Goal: Information Seeking & Learning: Learn about a topic

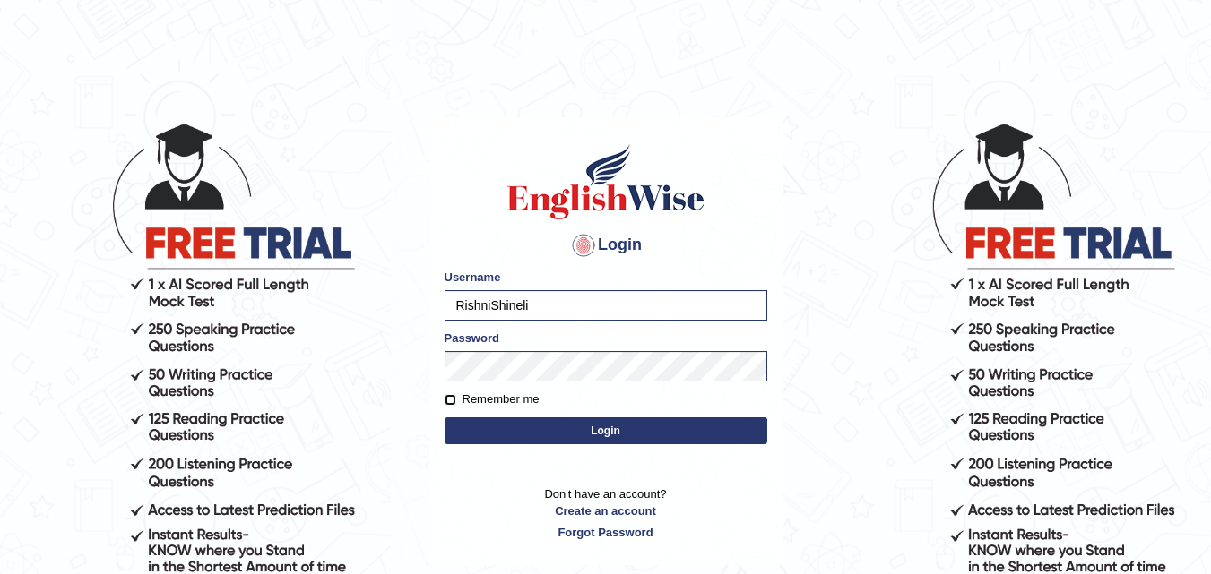
click at [451, 399] on input "Remember me" at bounding box center [450, 400] width 12 height 12
checkbox input "true"
click at [496, 422] on button "Login" at bounding box center [605, 431] width 323 height 27
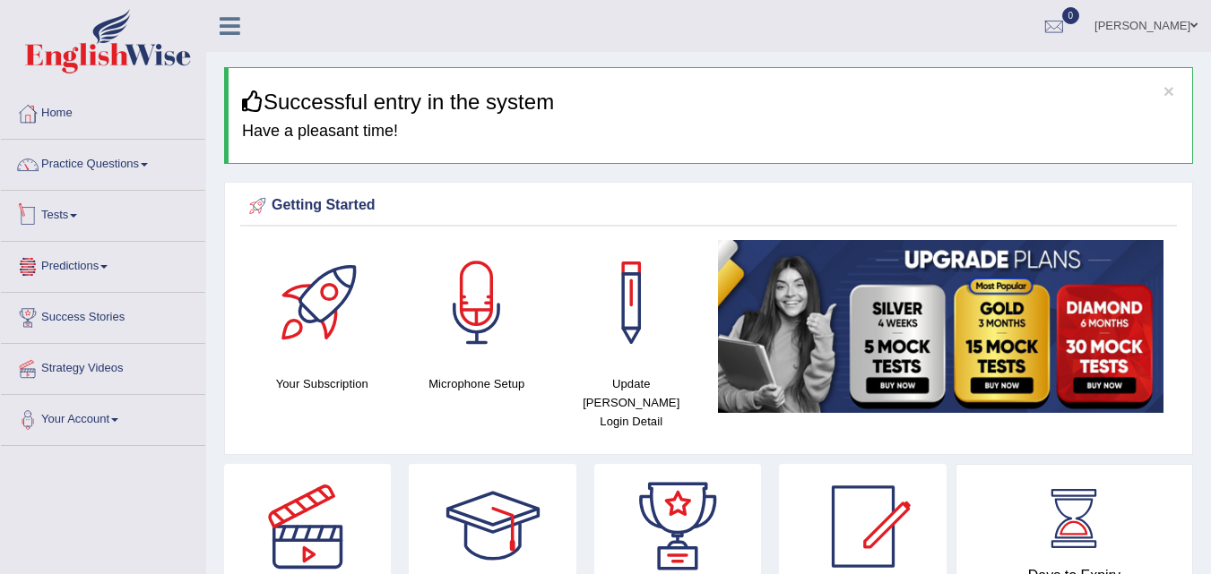
click at [56, 215] on link "Tests" at bounding box center [103, 213] width 204 height 45
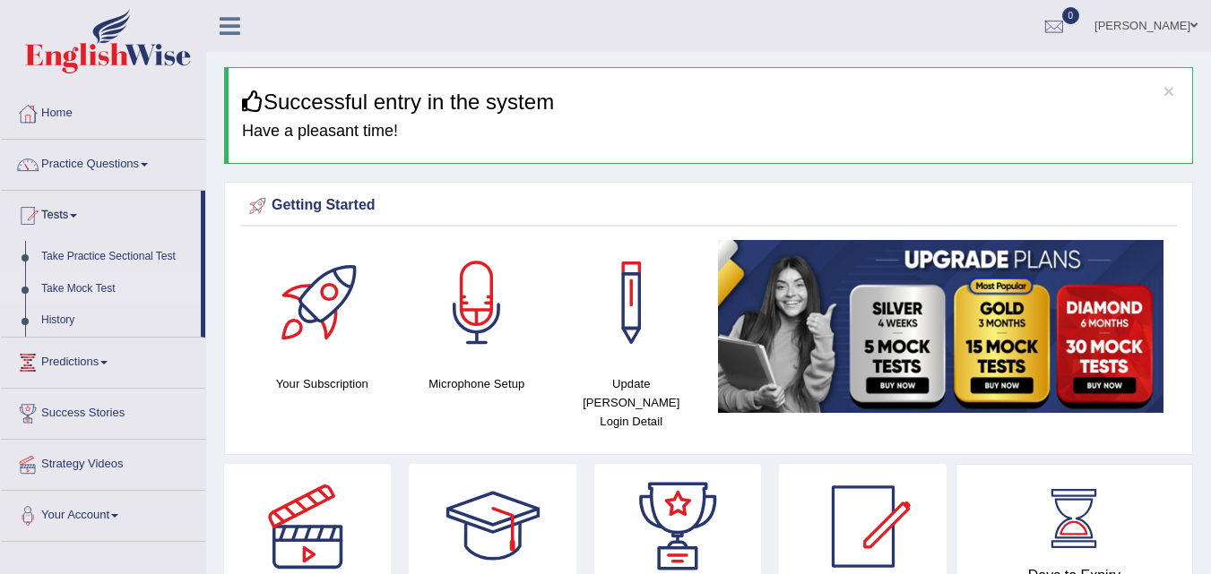
click at [64, 286] on link "Take Mock Test" at bounding box center [117, 289] width 168 height 32
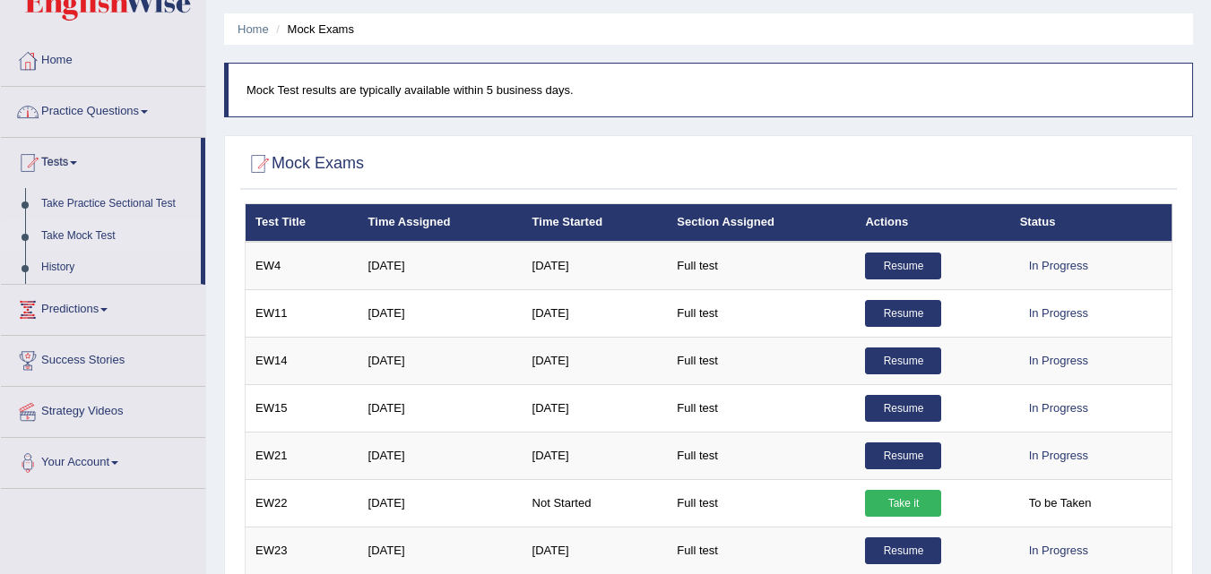
scroll to position [54, 0]
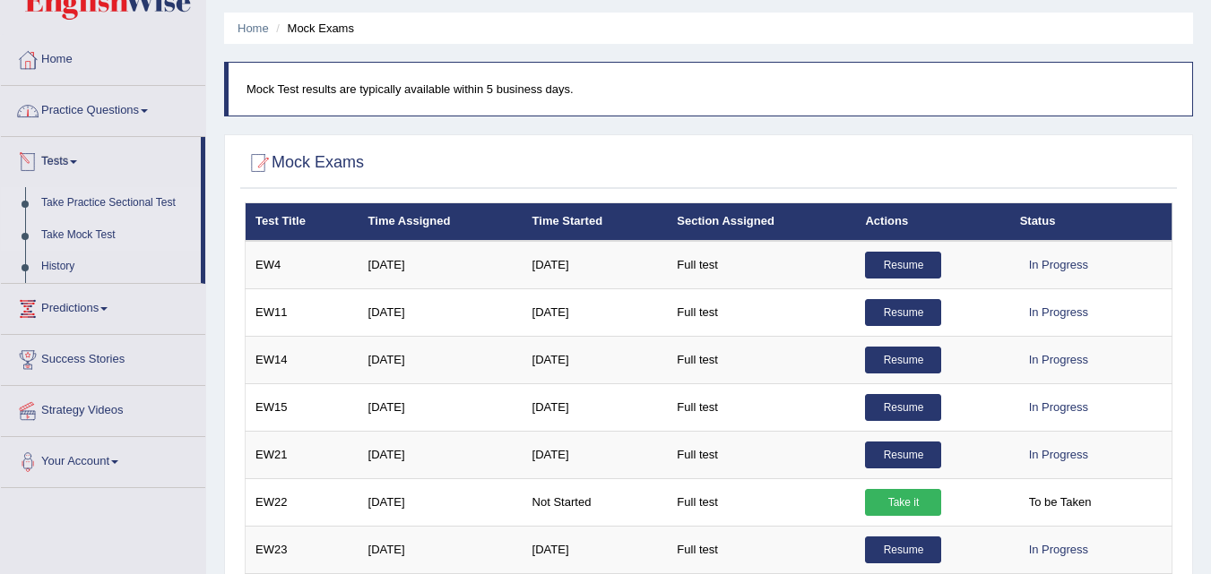
click at [87, 209] on link "Take Practice Sectional Test" at bounding box center [117, 203] width 168 height 32
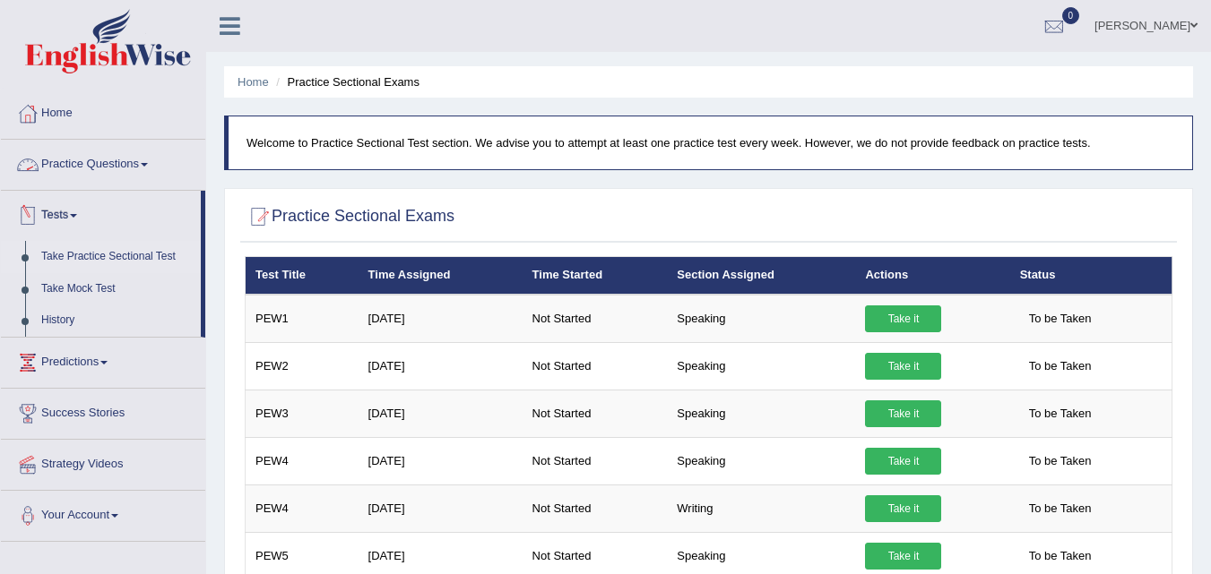
click at [74, 213] on link "Tests" at bounding box center [101, 213] width 200 height 45
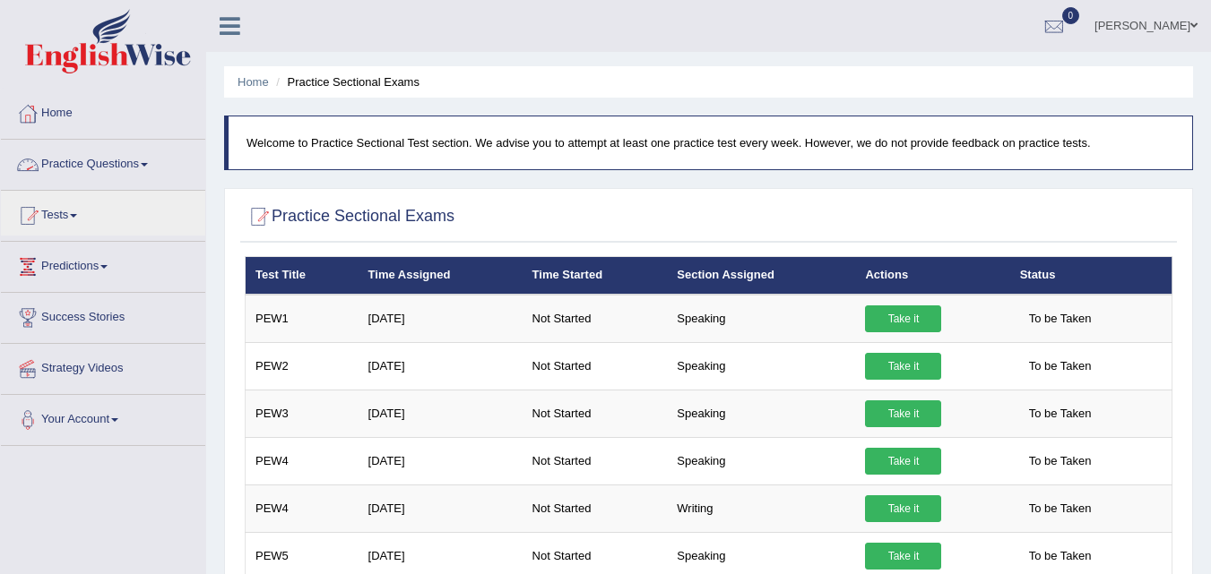
click at [142, 169] on link "Practice Questions" at bounding box center [103, 162] width 204 height 45
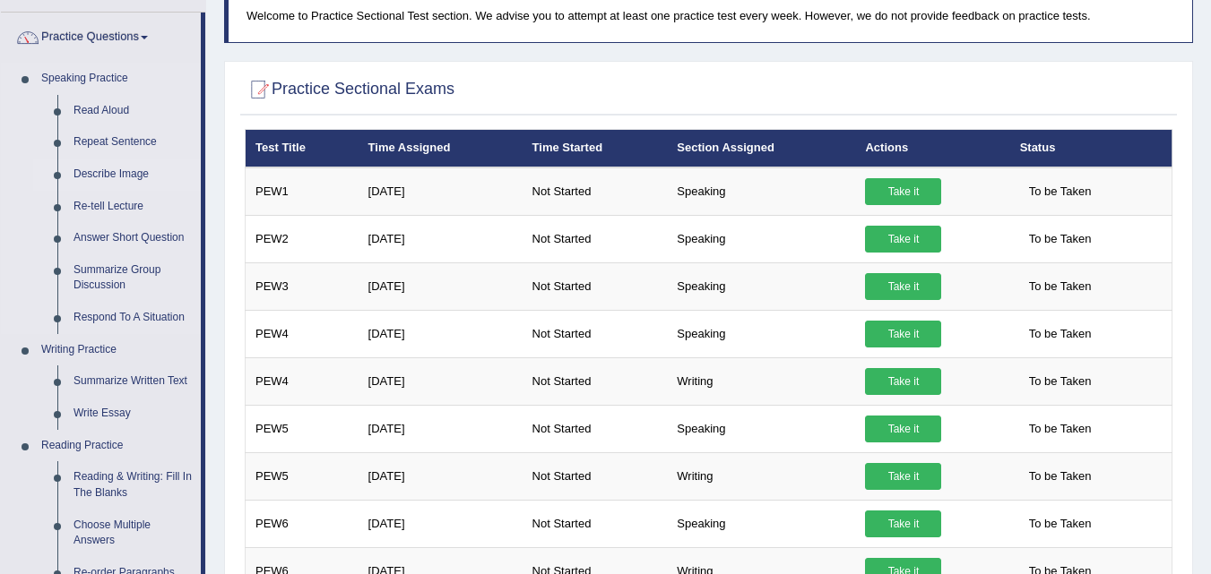
scroll to position [128, 0]
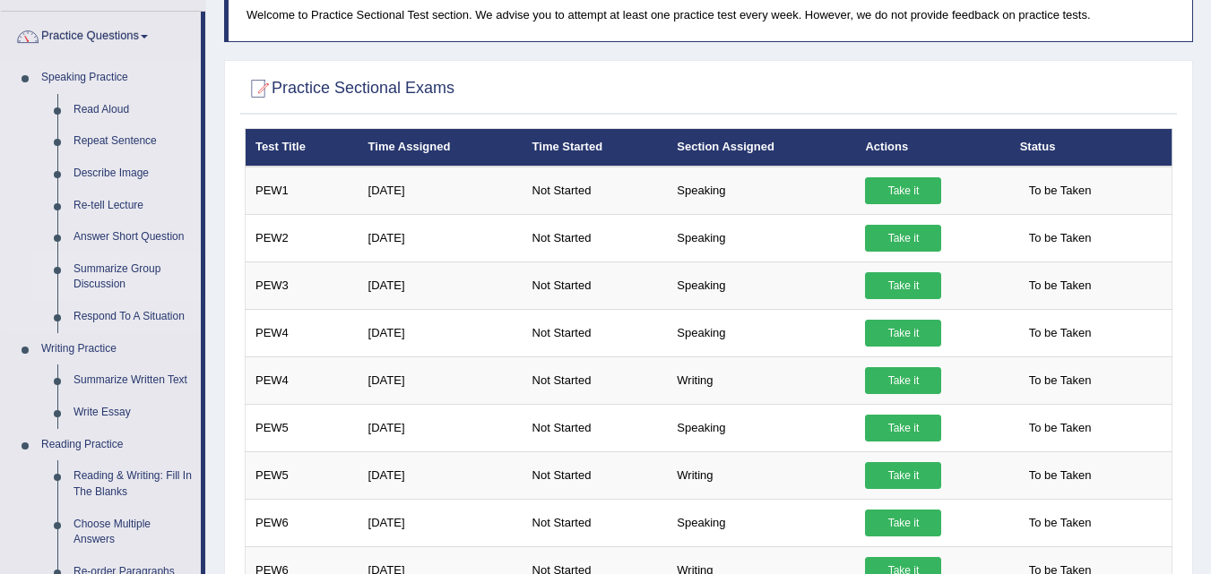
click at [122, 268] on link "Summarize Group Discussion" at bounding box center [132, 277] width 135 height 47
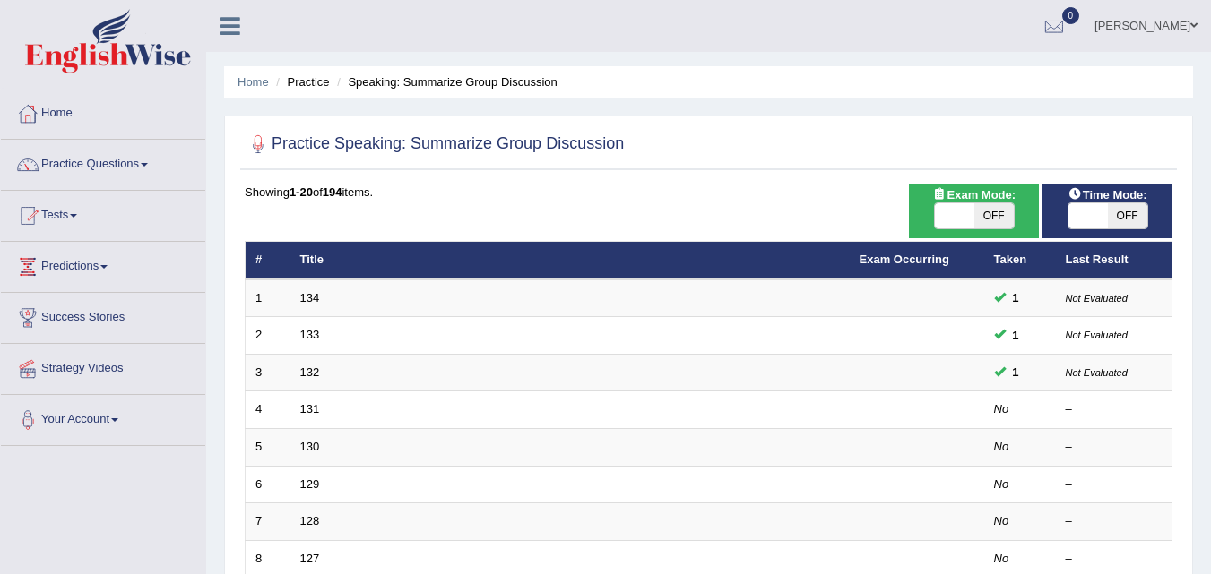
scroll to position [107, 0]
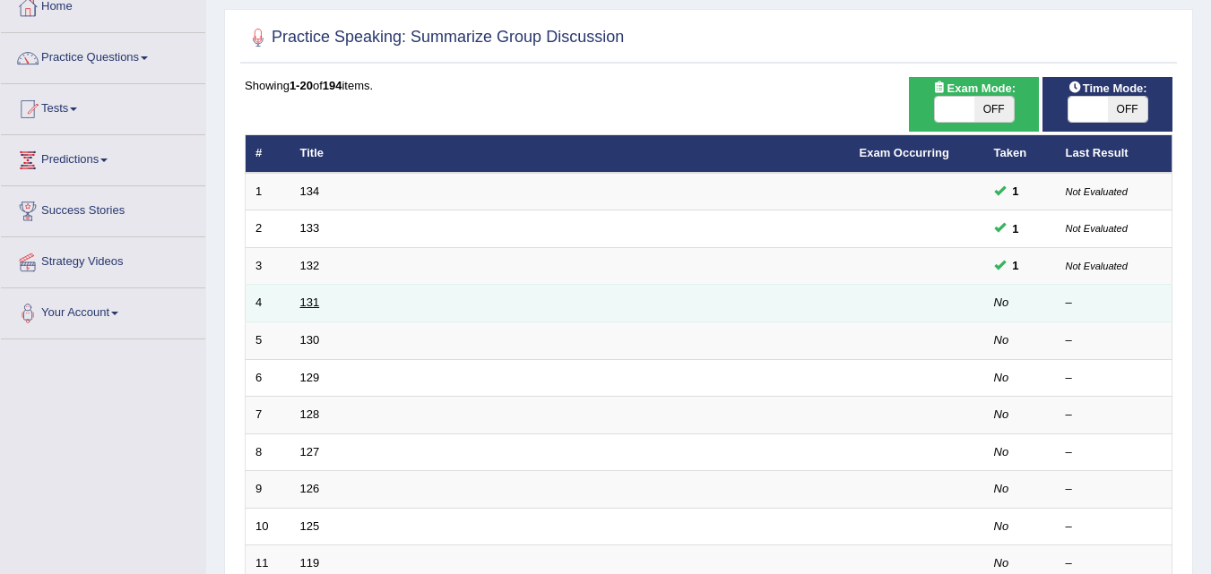
click at [312, 298] on link "131" at bounding box center [310, 302] width 20 height 13
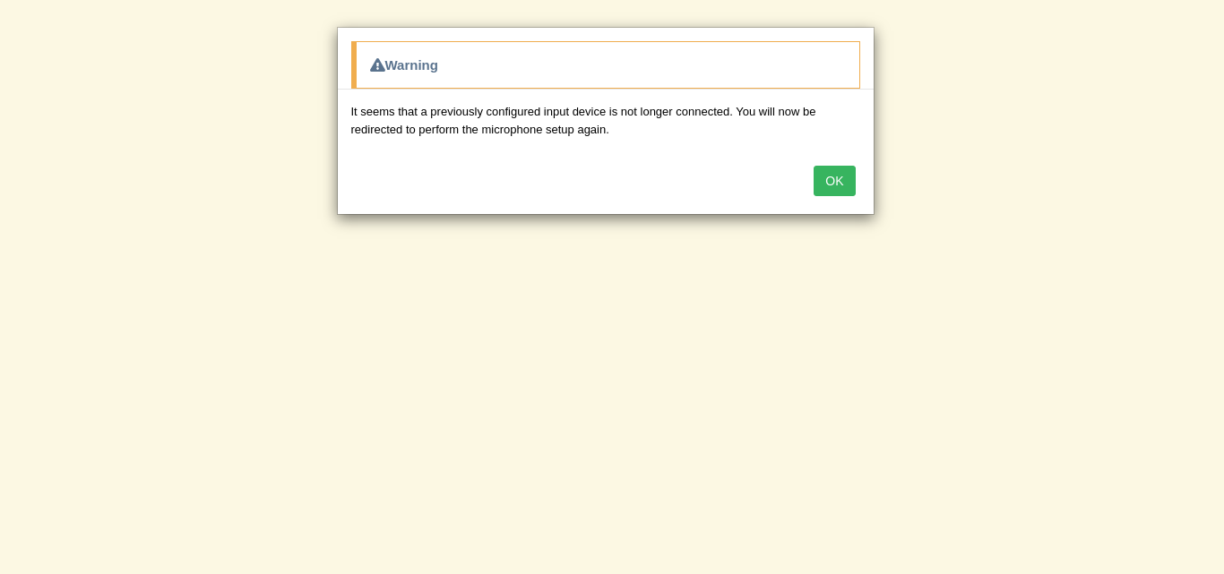
click at [832, 180] on button "OK" at bounding box center [834, 181] width 41 height 30
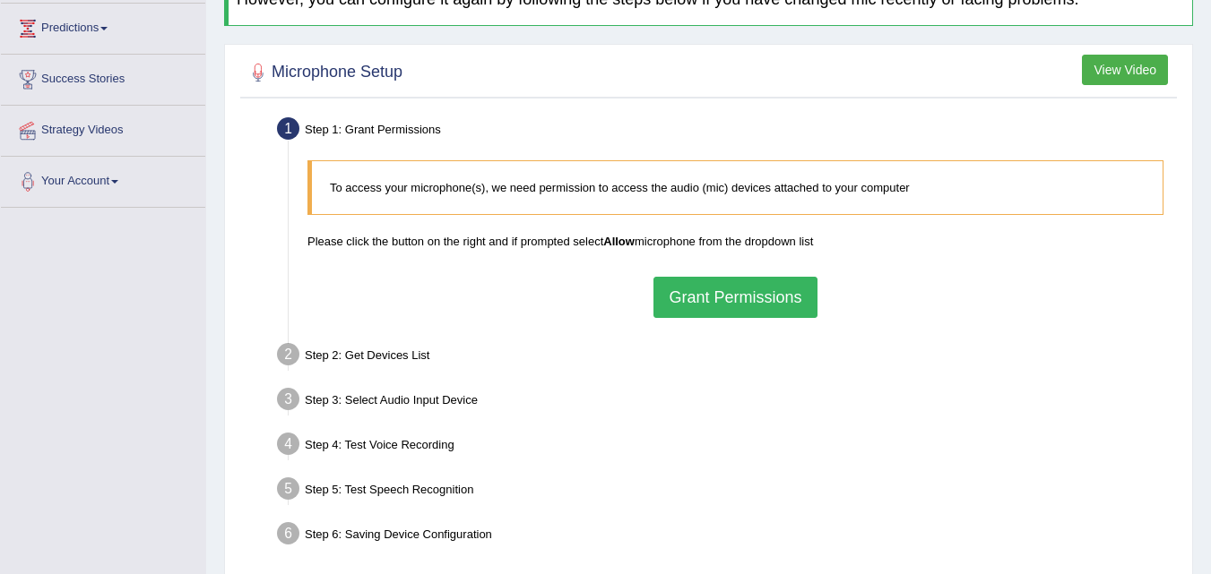
click at [724, 302] on button "Grant Permissions" at bounding box center [734, 297] width 163 height 41
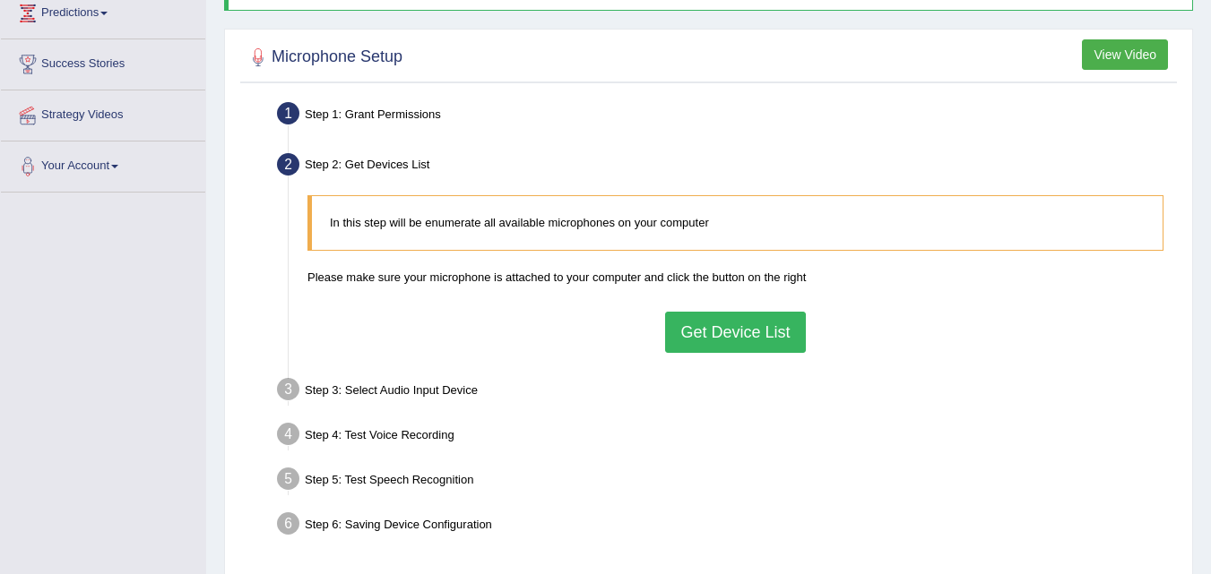
scroll to position [256, 0]
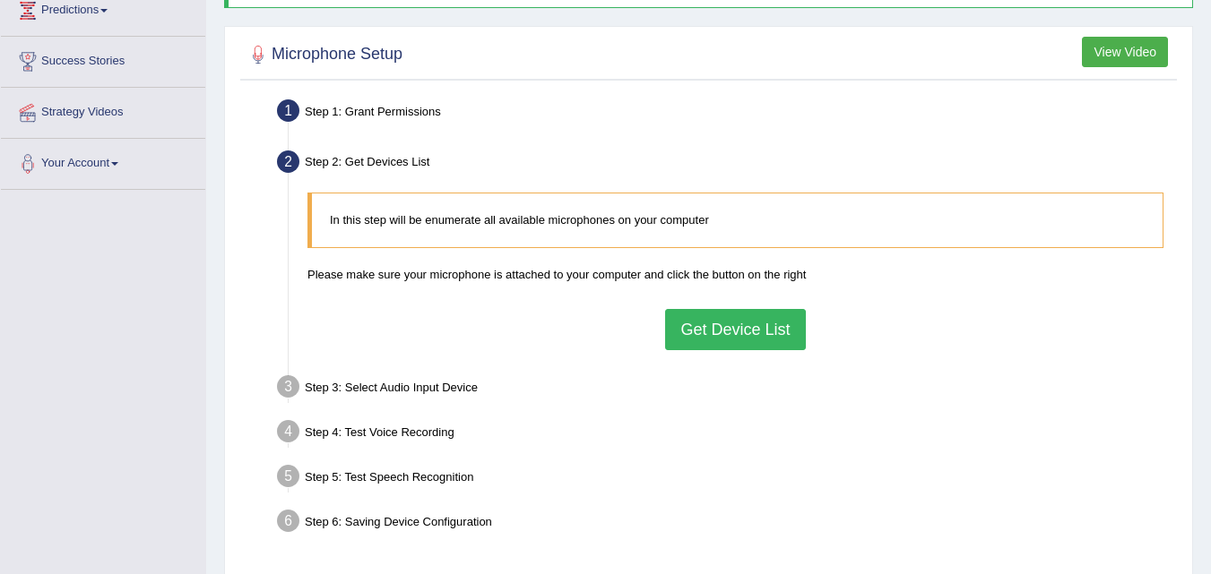
click at [763, 352] on div "In this step will be enumerate all available microphones on your computer Pleas…" at bounding box center [735, 271] width 874 height 175
click at [770, 331] on button "Get Device List" at bounding box center [735, 329] width 140 height 41
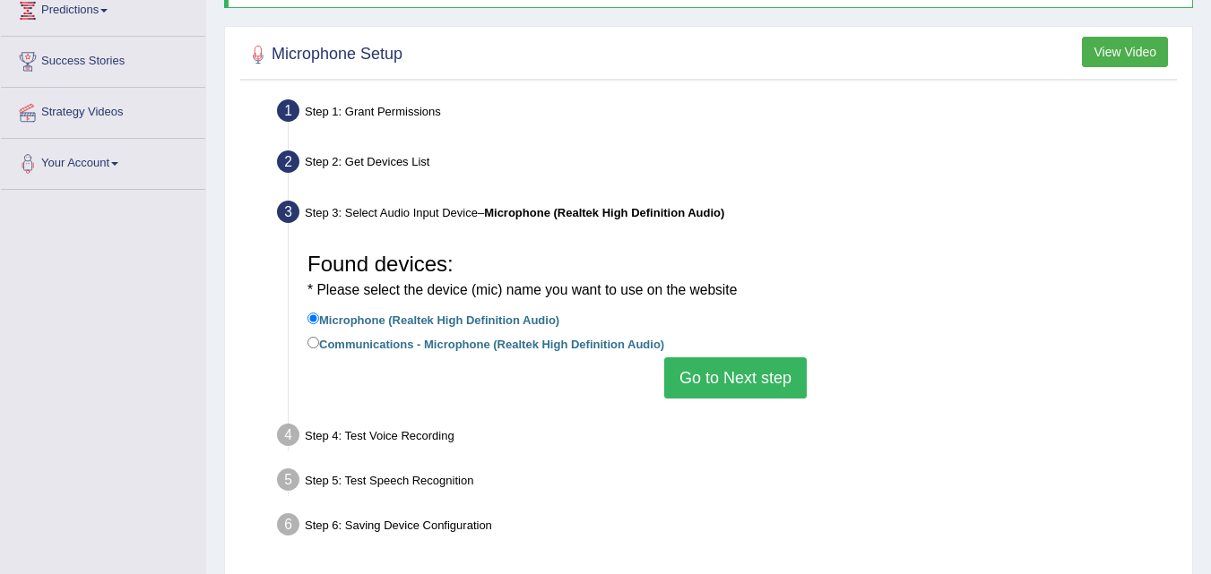
click at [754, 382] on button "Go to Next step" at bounding box center [735, 378] width 142 height 41
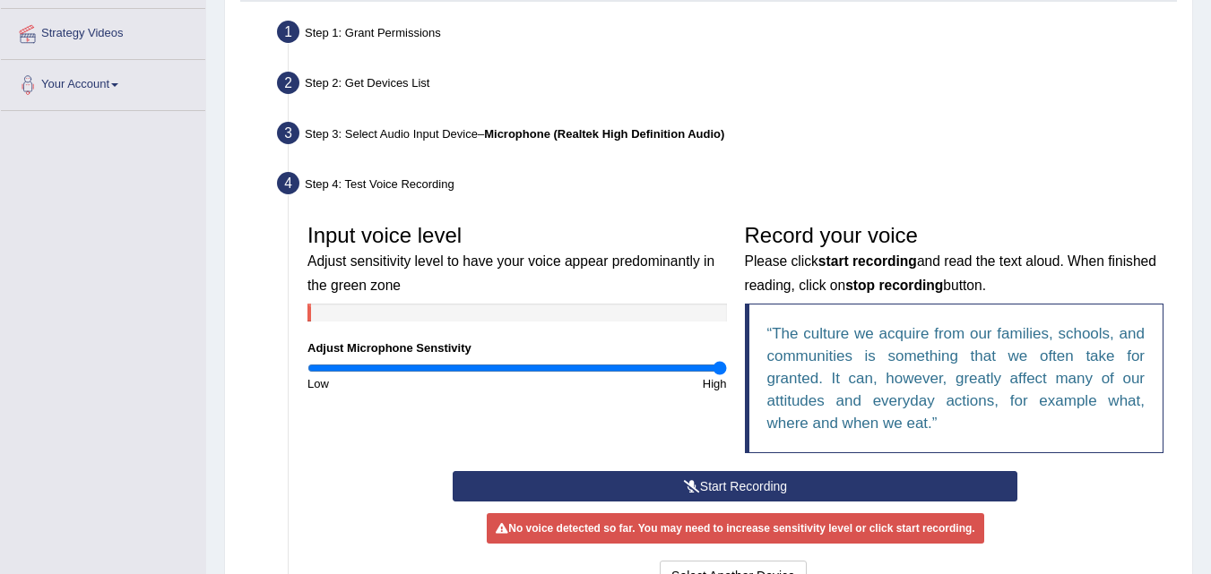
scroll to position [336, 0]
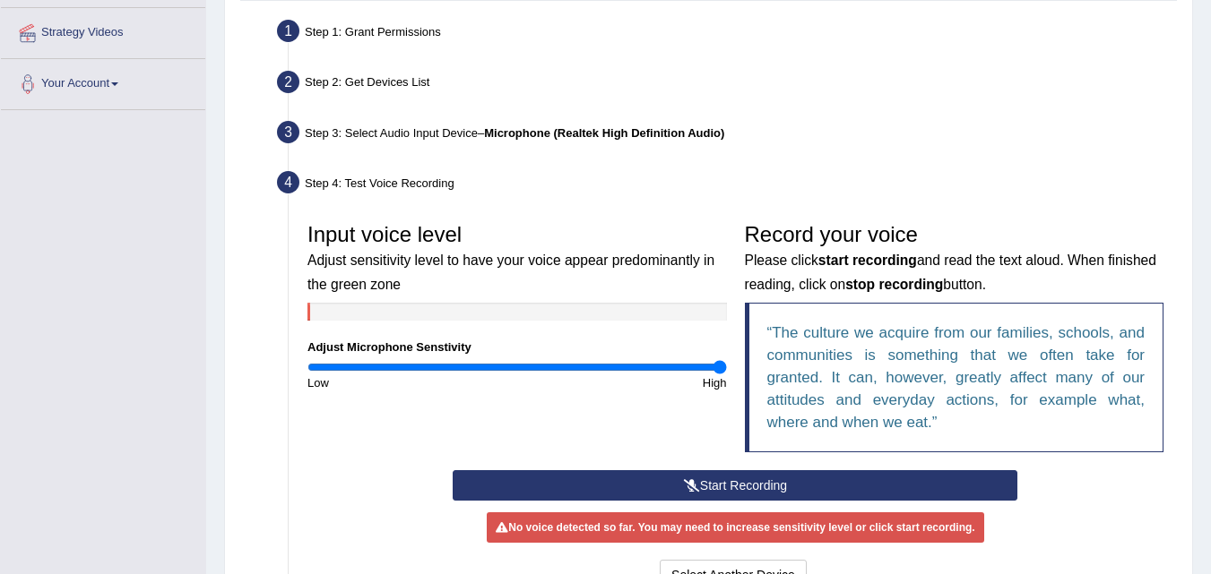
click at [715, 489] on button "Start Recording" at bounding box center [735, 485] width 565 height 30
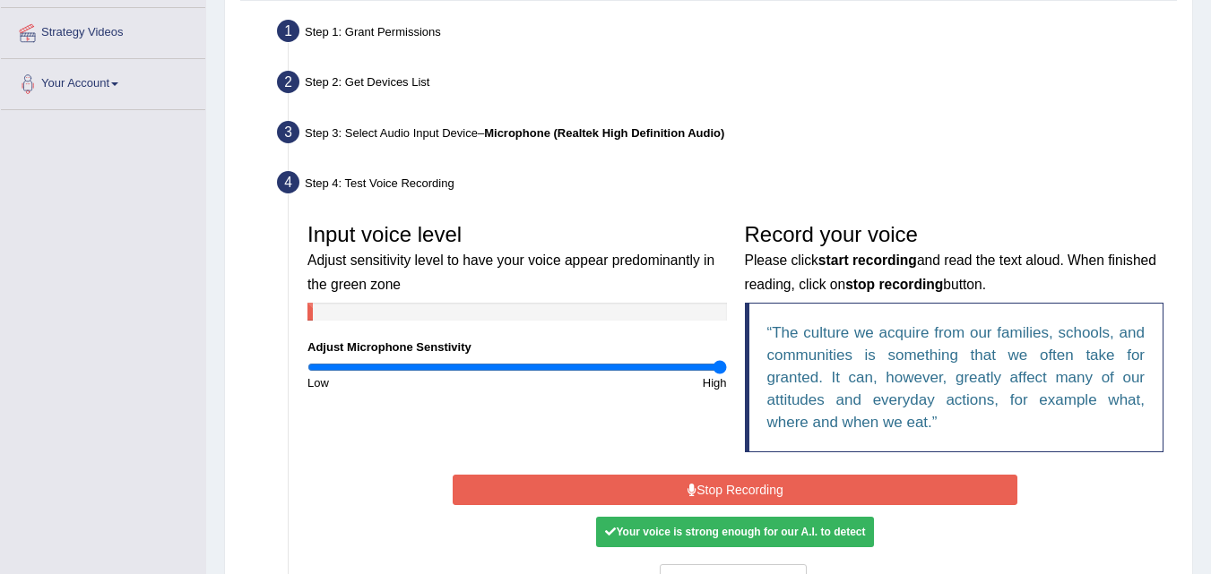
click at [713, 485] on button "Stop Recording" at bounding box center [735, 490] width 565 height 30
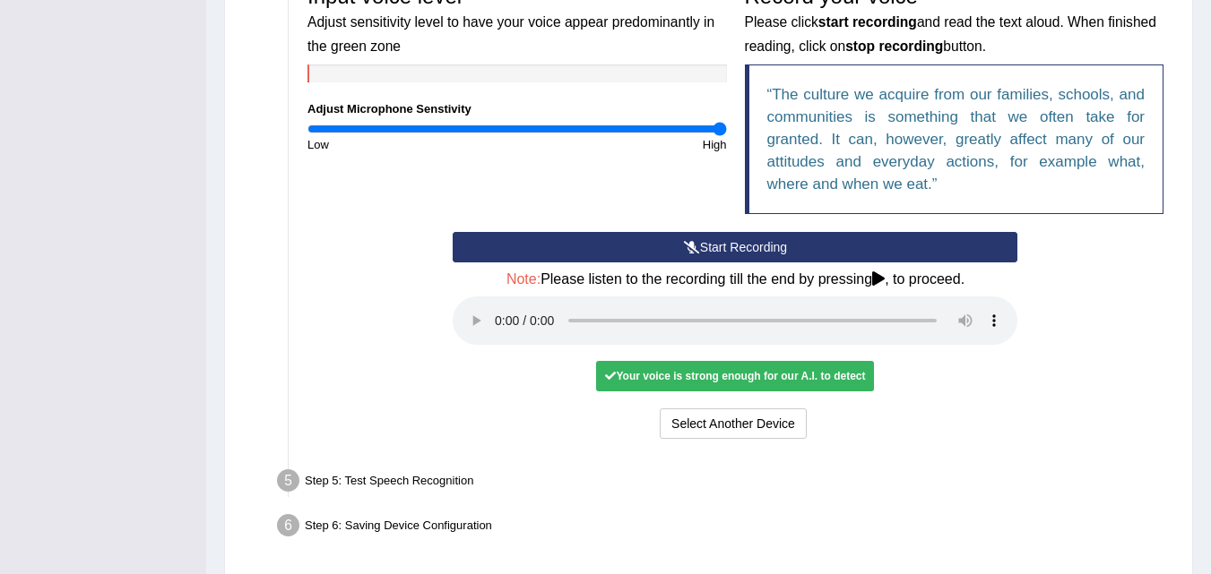
scroll to position [575, 0]
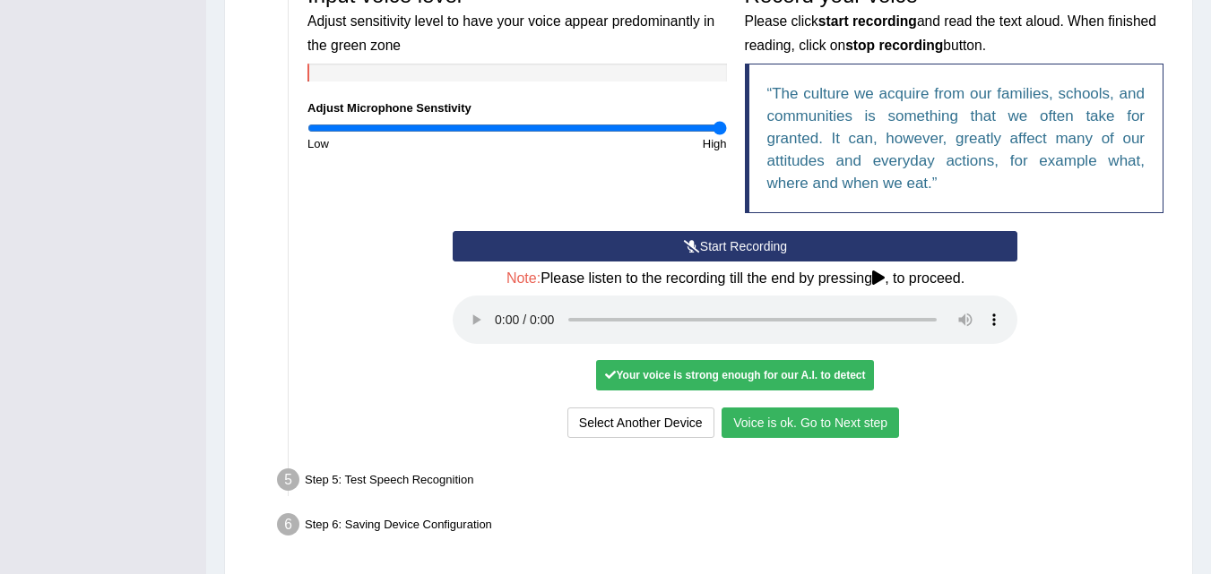
click at [771, 409] on button "Voice is ok. Go to Next step" at bounding box center [809, 423] width 177 height 30
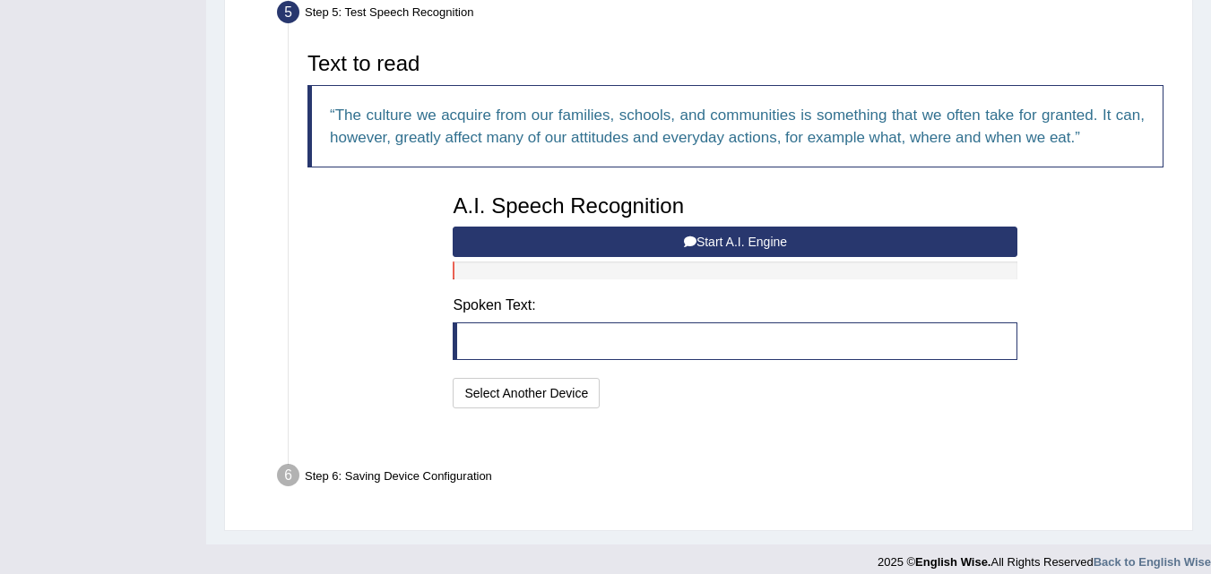
scroll to position [547, 0]
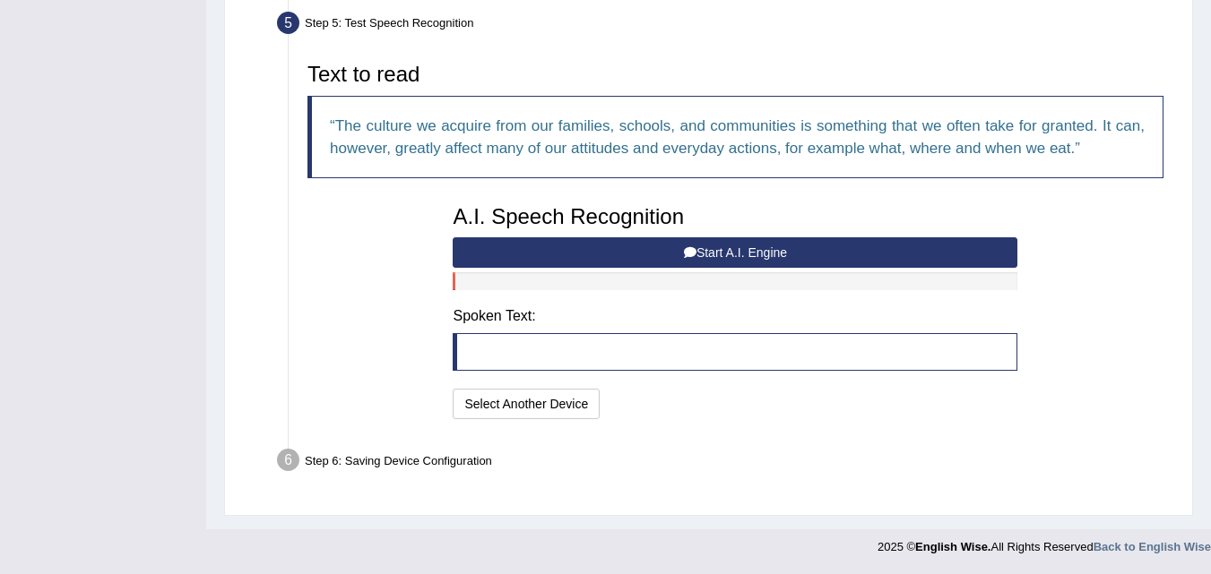
click at [819, 251] on button "Start A.I. Engine" at bounding box center [735, 252] width 565 height 30
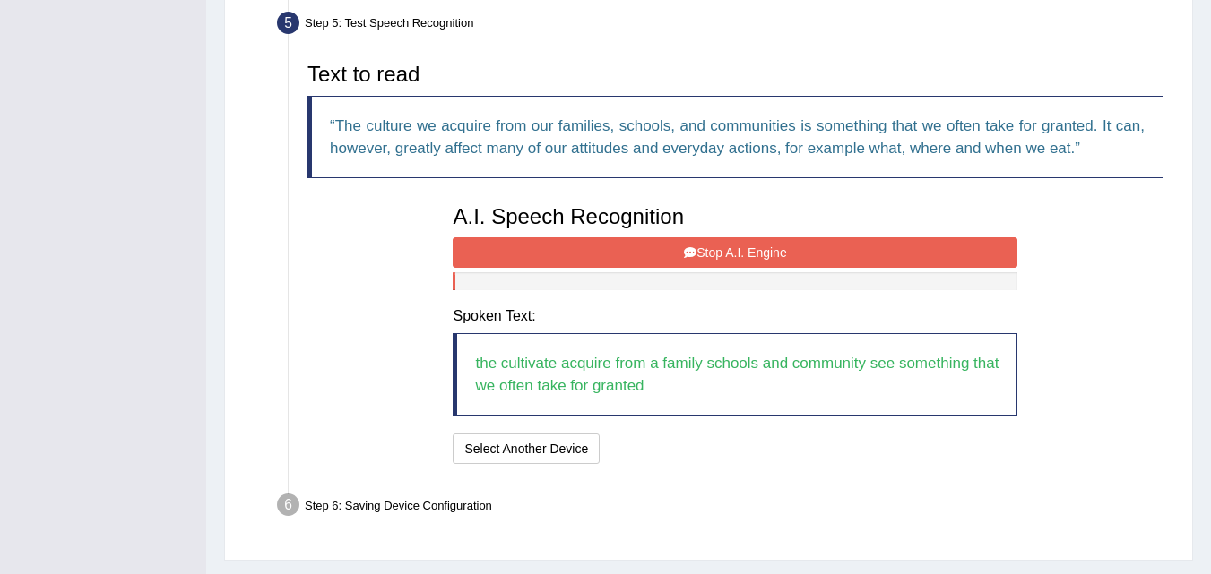
click at [819, 251] on button "Stop A.I. Engine" at bounding box center [735, 252] width 565 height 30
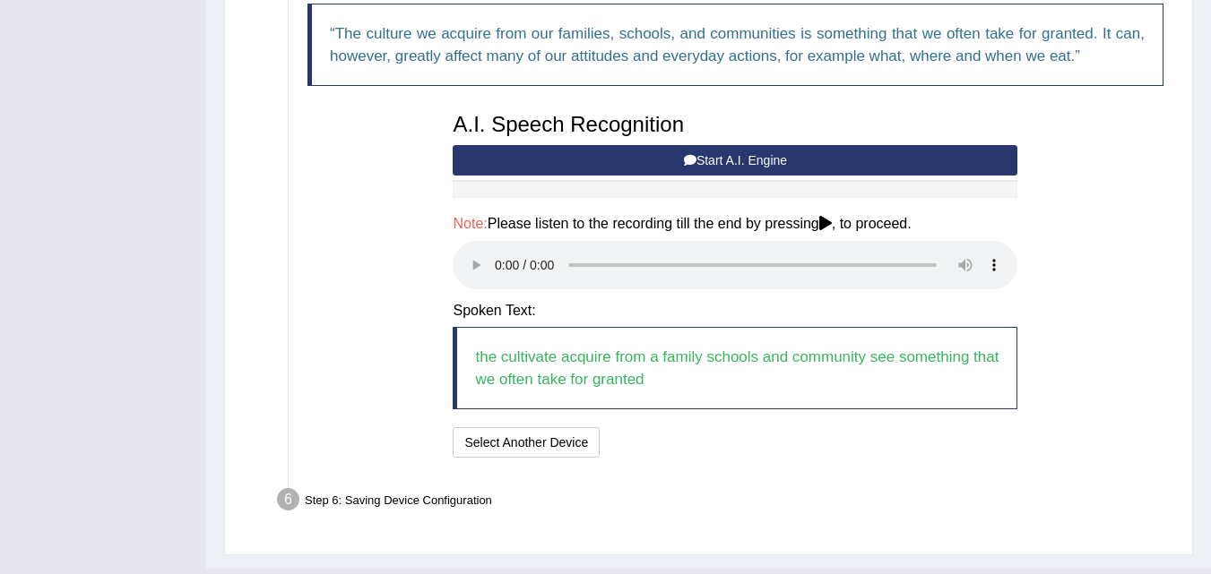
scroll to position [678, 0]
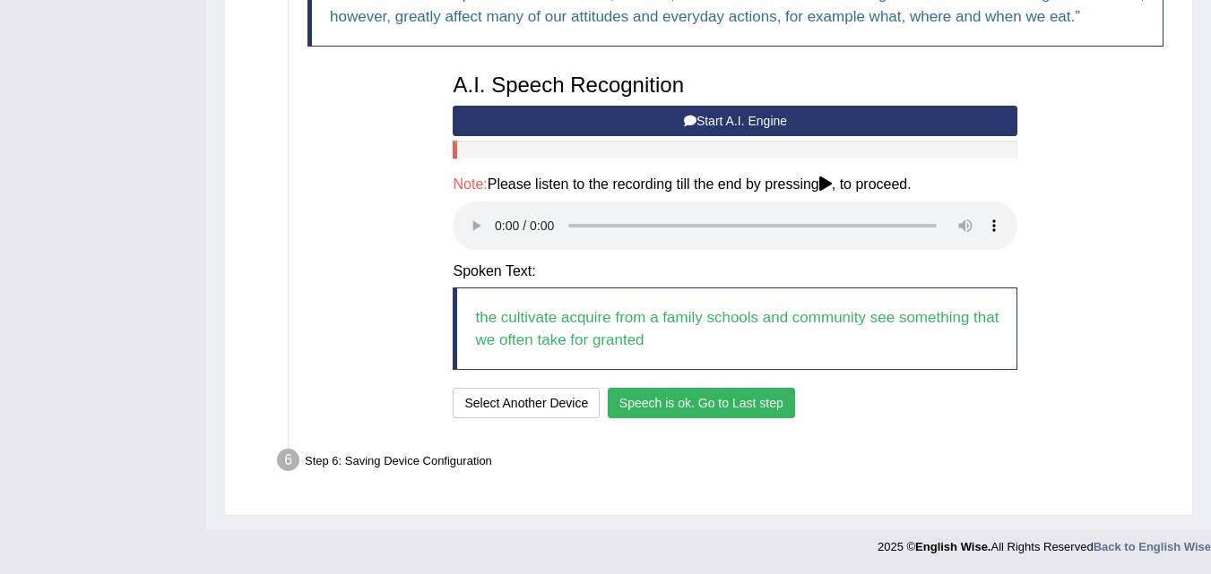
click at [672, 398] on button "Speech is ok. Go to Last step" at bounding box center [701, 403] width 187 height 30
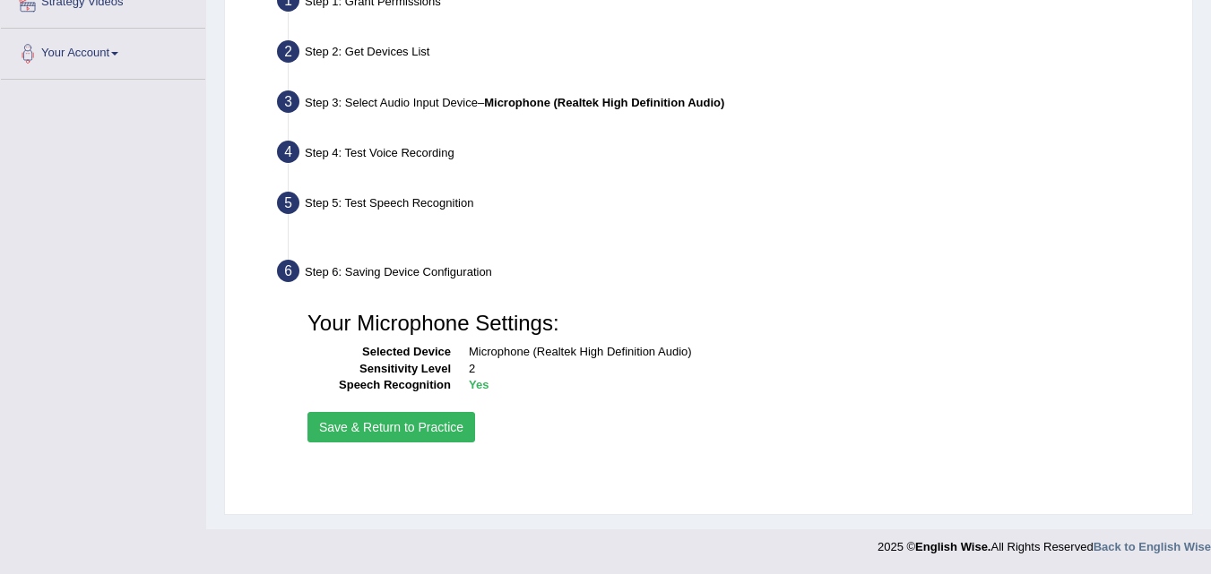
scroll to position [366, 0]
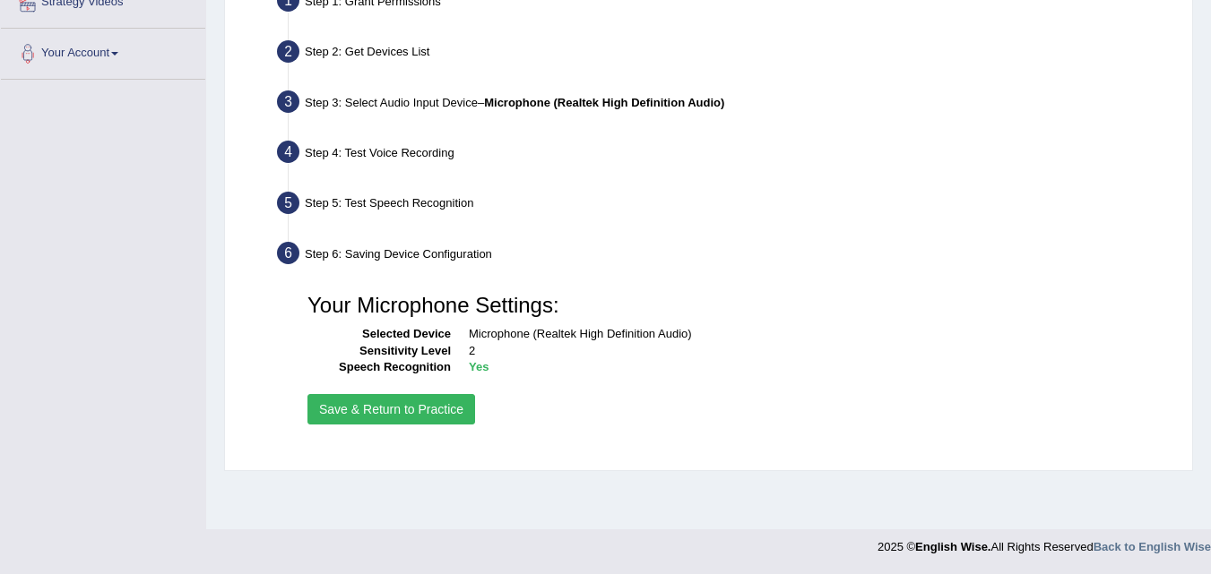
click at [420, 410] on button "Save & Return to Practice" at bounding box center [391, 409] width 168 height 30
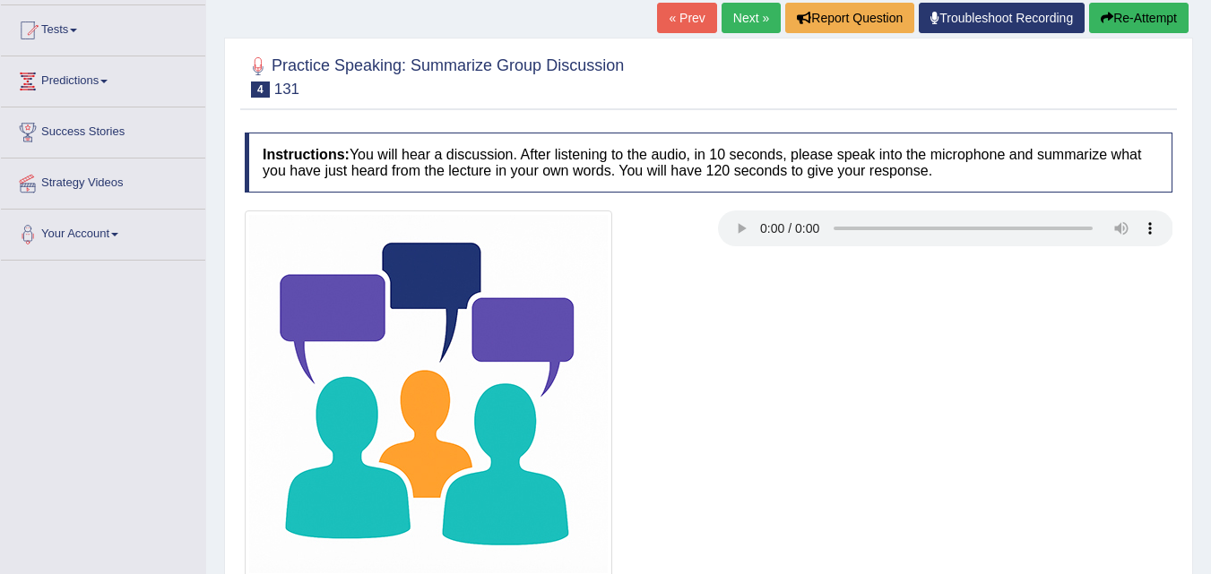
scroll to position [186, 0]
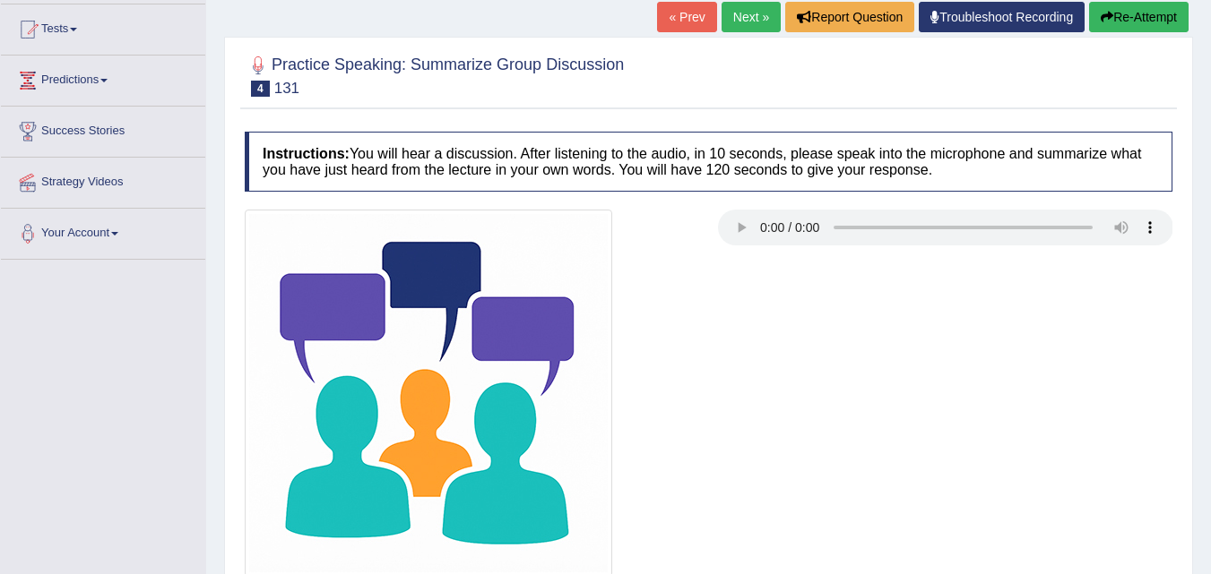
click at [996, 359] on div at bounding box center [708, 393] width 945 height 367
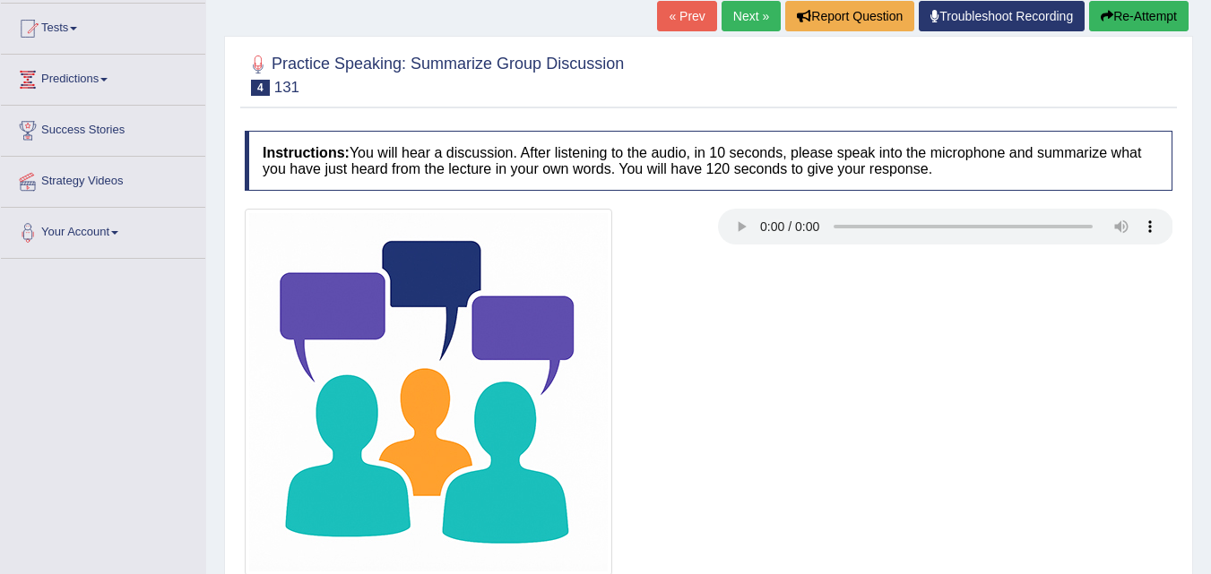
click at [756, 13] on link "Next »" at bounding box center [750, 16] width 59 height 30
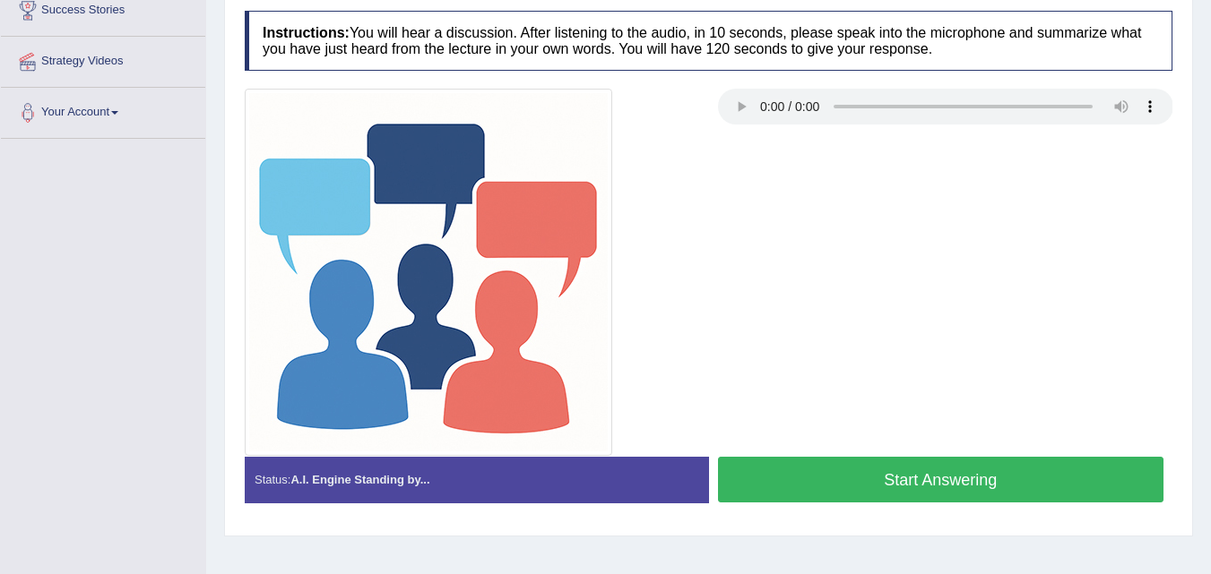
scroll to position [308, 0]
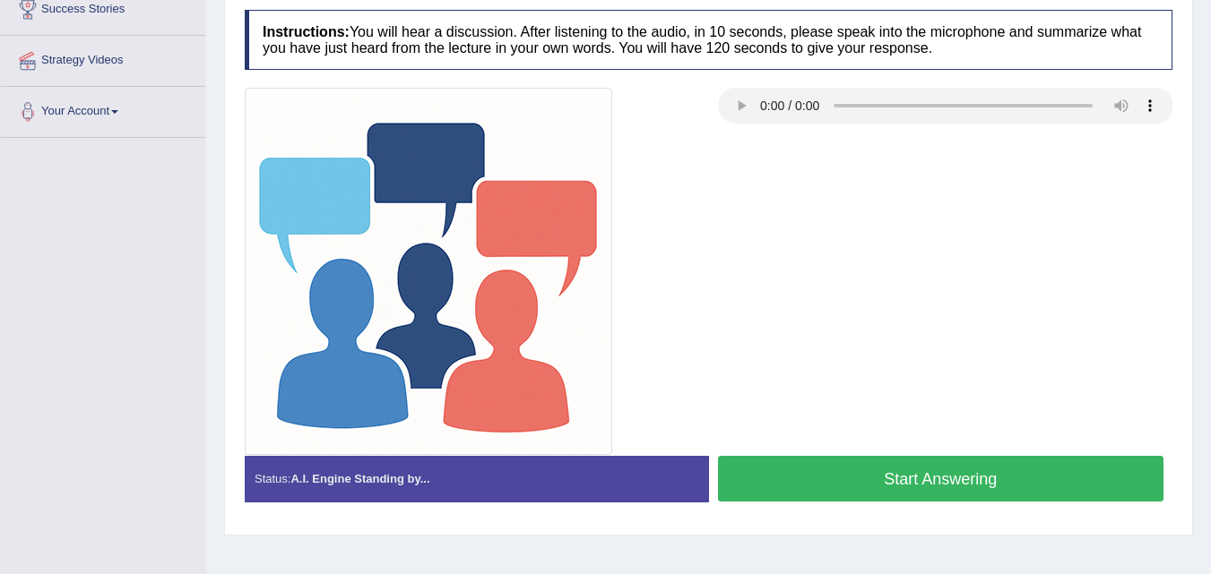
click at [917, 474] on button "Start Answering" at bounding box center [941, 479] width 446 height 46
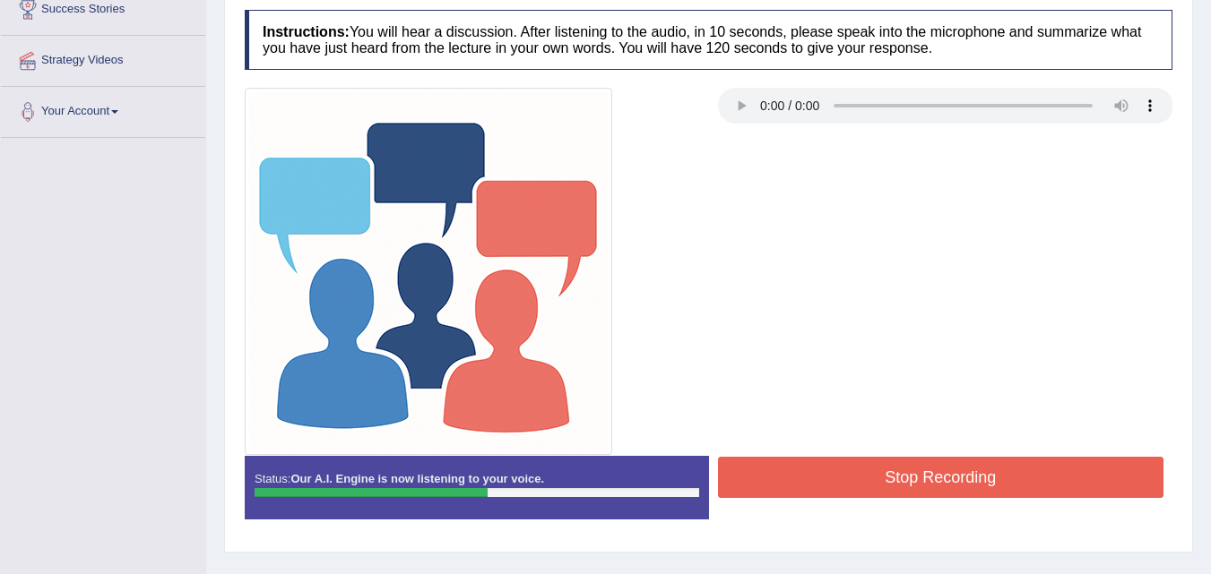
click at [924, 464] on button "Stop Recording" at bounding box center [941, 477] width 446 height 41
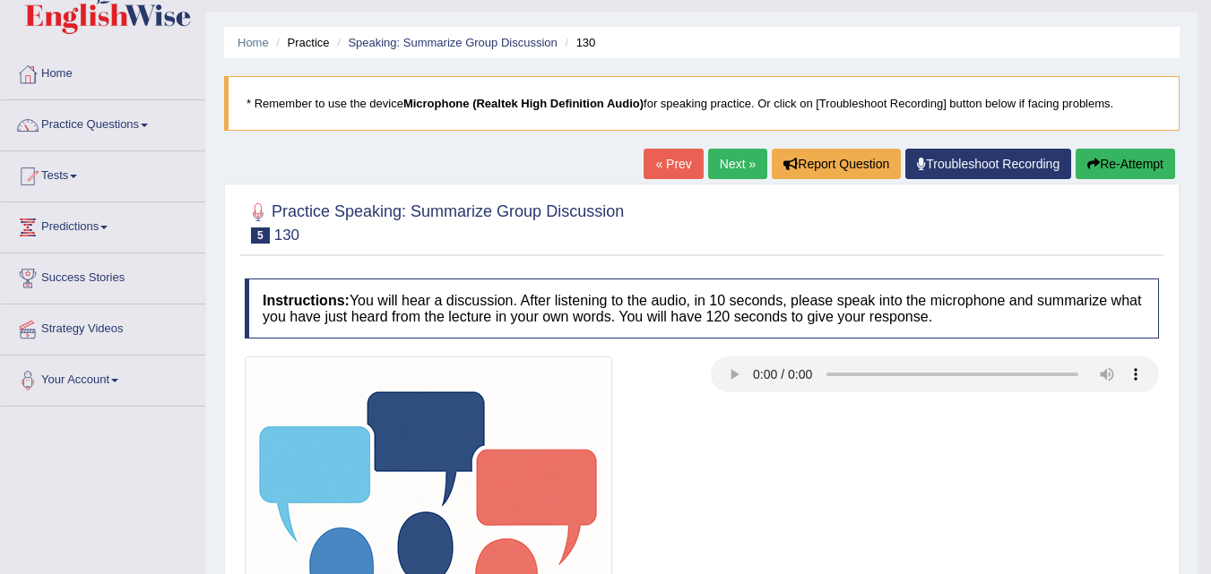
scroll to position [0, 0]
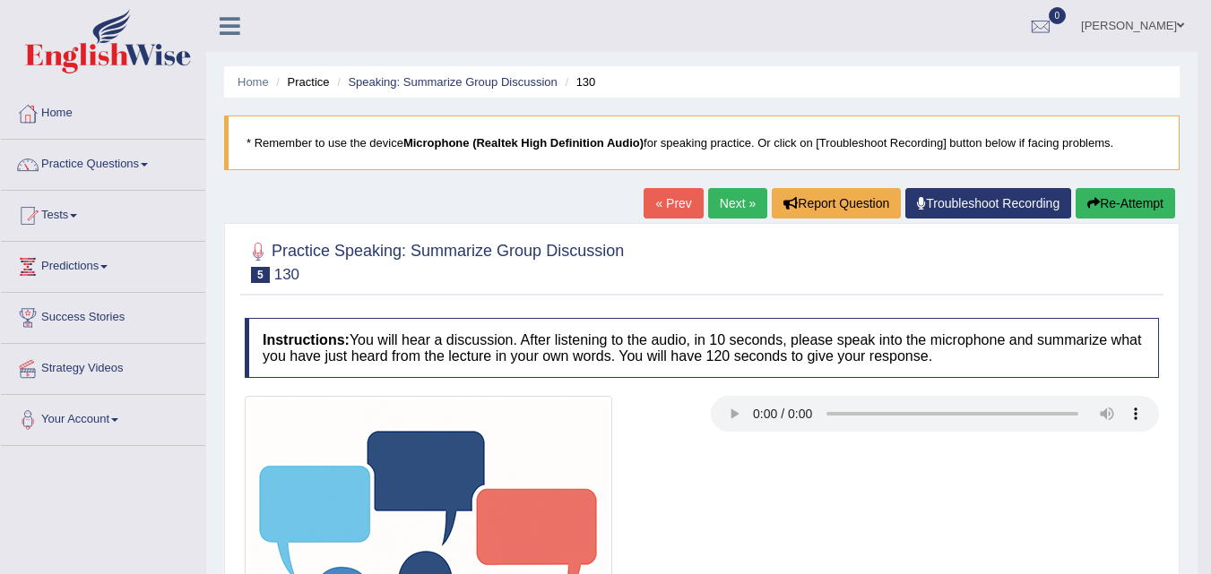
click at [723, 206] on link "Next »" at bounding box center [737, 203] width 59 height 30
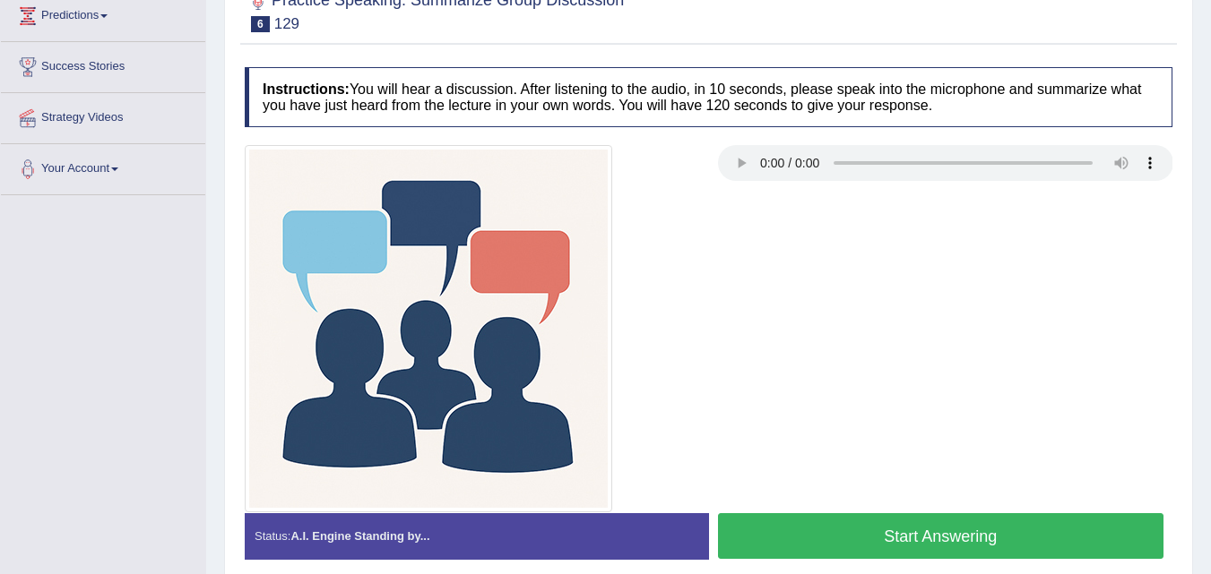
click at [868, 554] on button "Start Answering" at bounding box center [941, 536] width 446 height 46
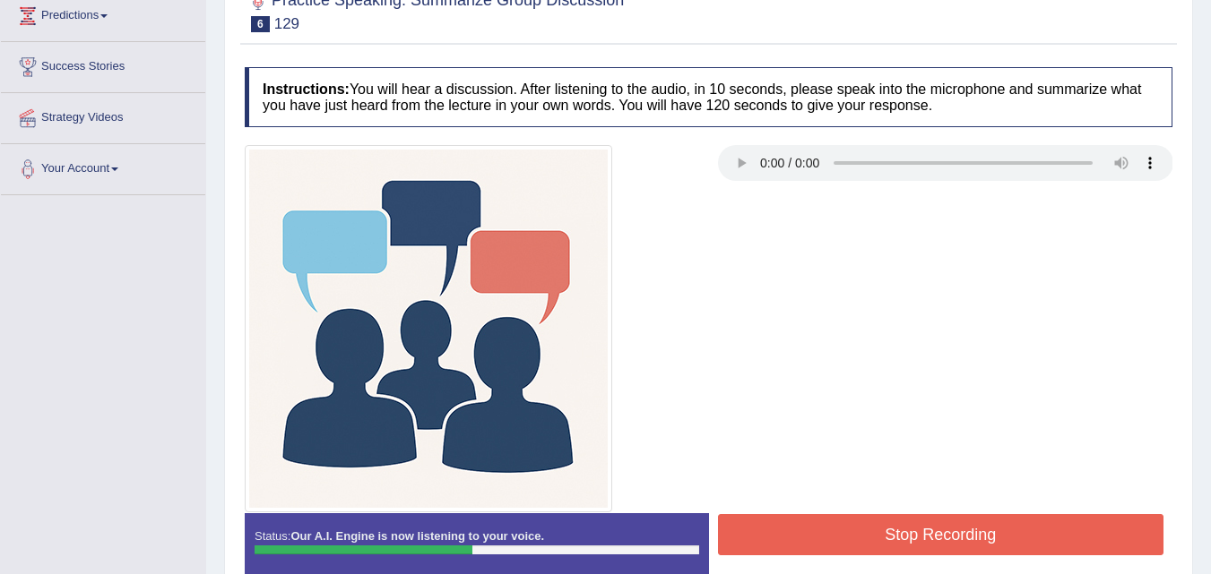
click at [865, 515] on button "Stop Recording" at bounding box center [941, 534] width 446 height 41
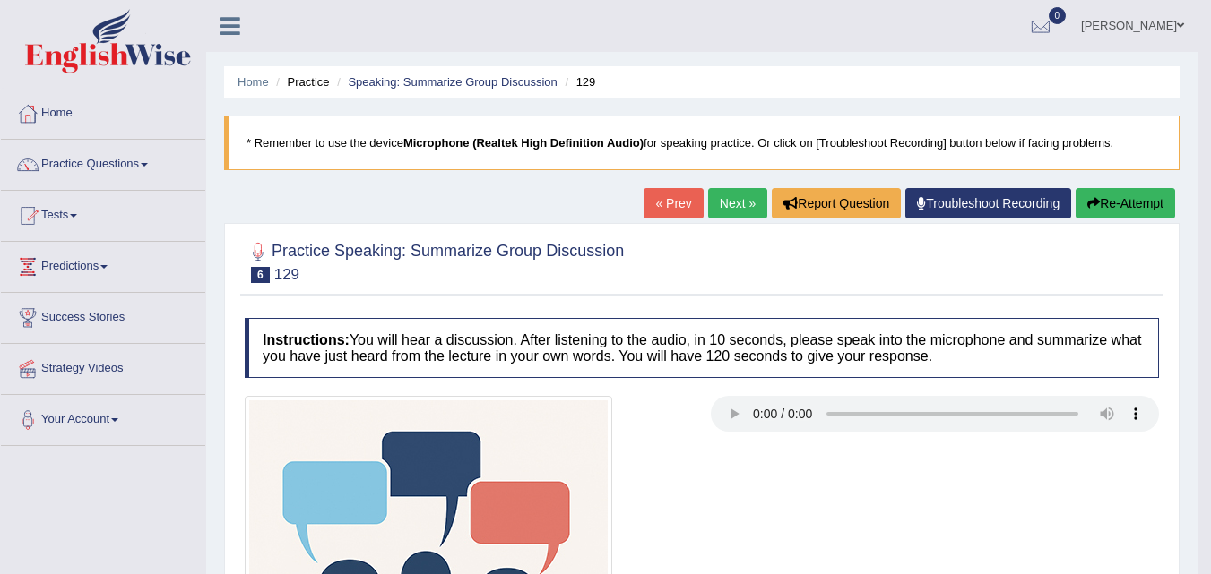
click at [734, 206] on link "Next »" at bounding box center [737, 203] width 59 height 30
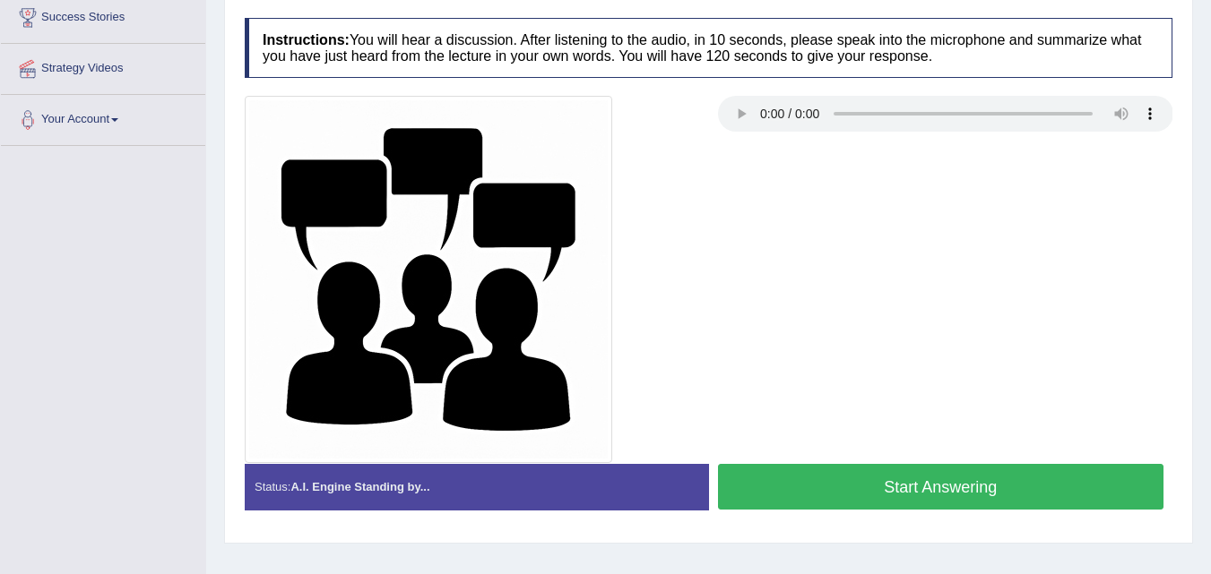
scroll to position [301, 0]
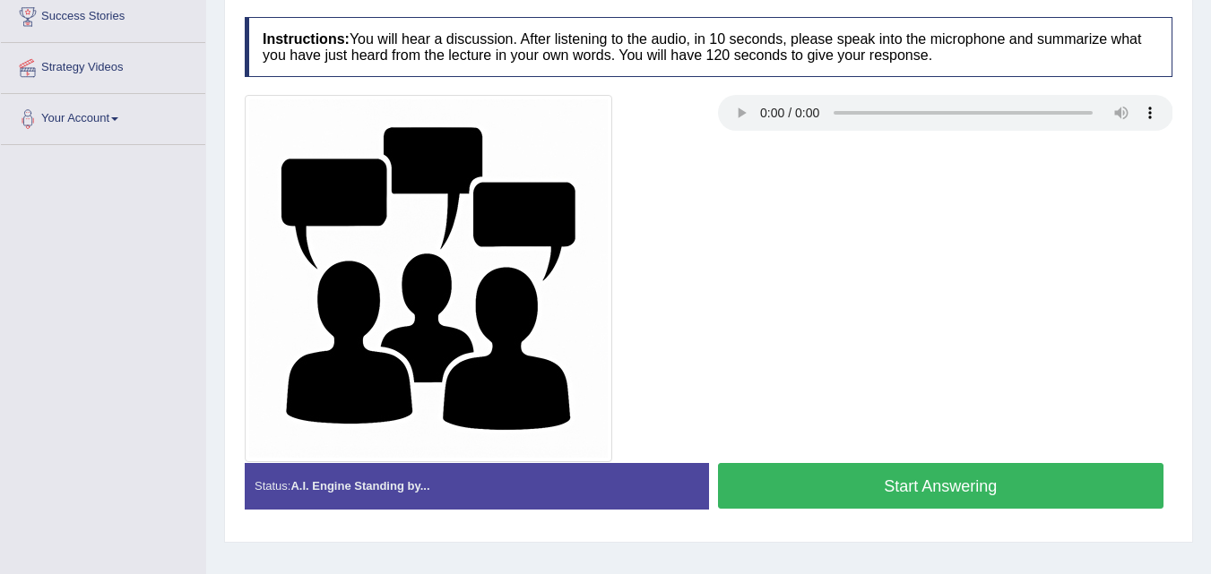
click at [830, 455] on div at bounding box center [708, 278] width 945 height 367
click at [844, 479] on button "Start Answering" at bounding box center [941, 486] width 446 height 46
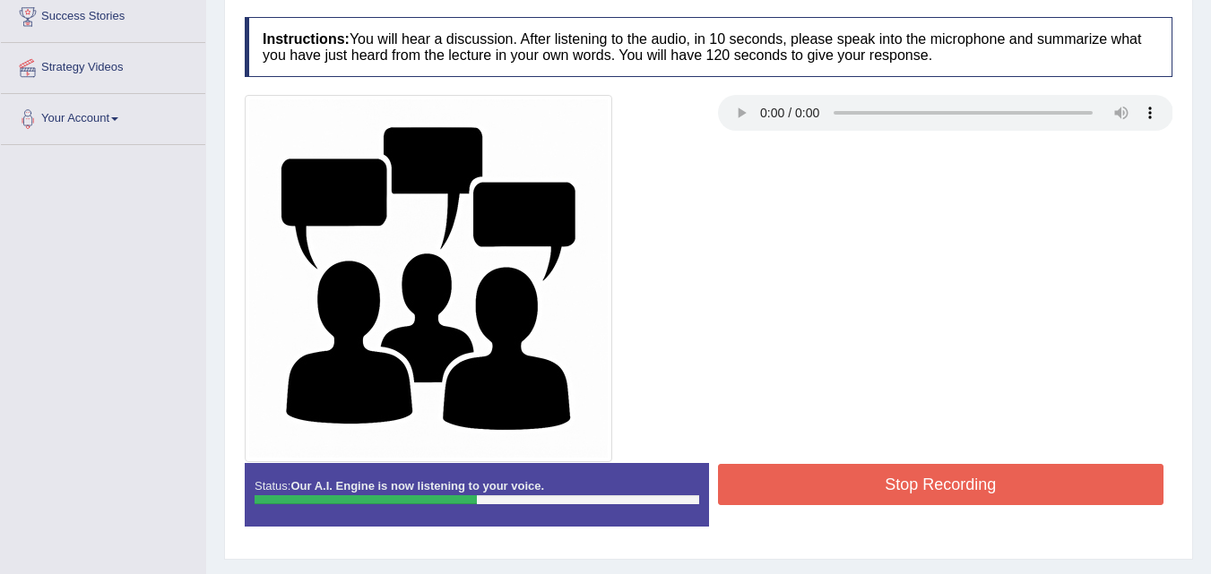
click at [844, 479] on button "Stop Recording" at bounding box center [941, 484] width 446 height 41
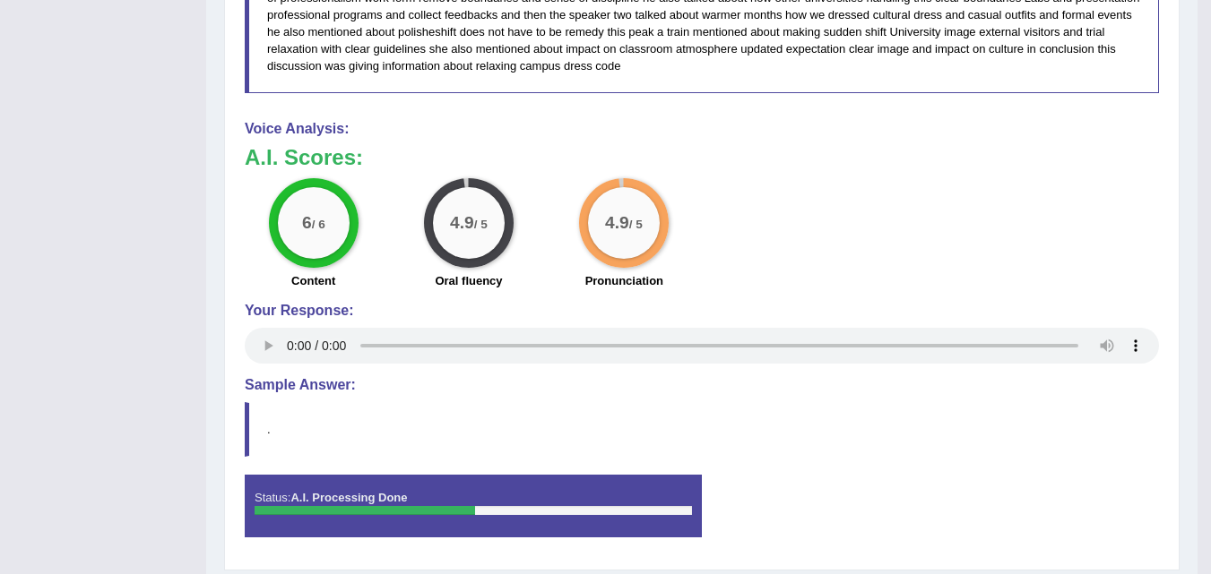
scroll to position [1234, 0]
click at [844, 479] on div "Status: A.I. Processing Done Start Answering Stop Recording" at bounding box center [702, 514] width 914 height 81
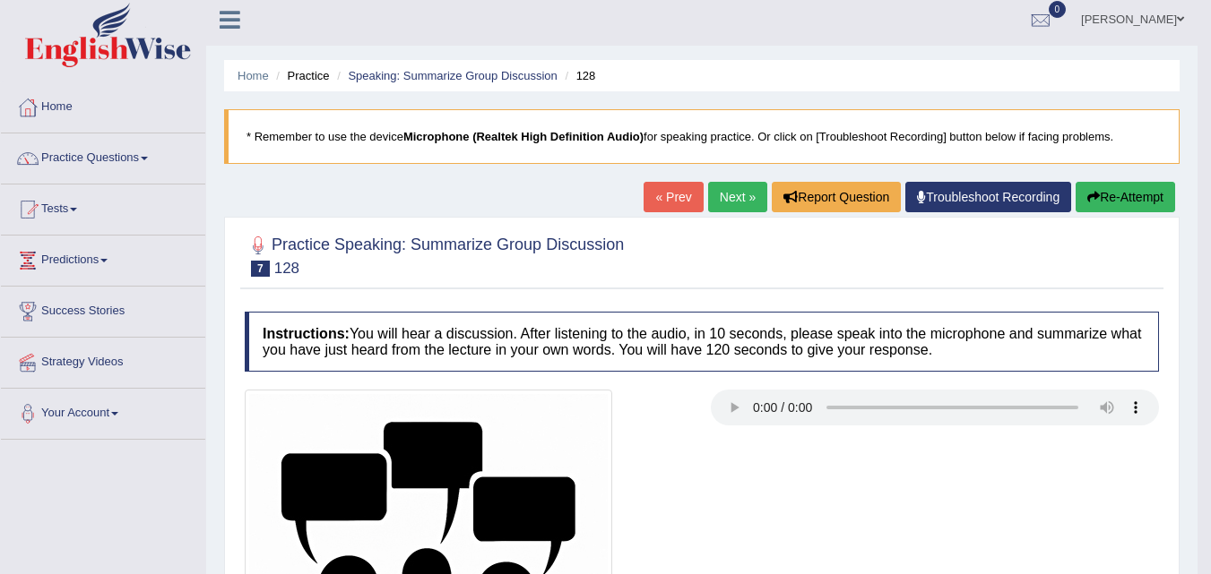
scroll to position [0, 0]
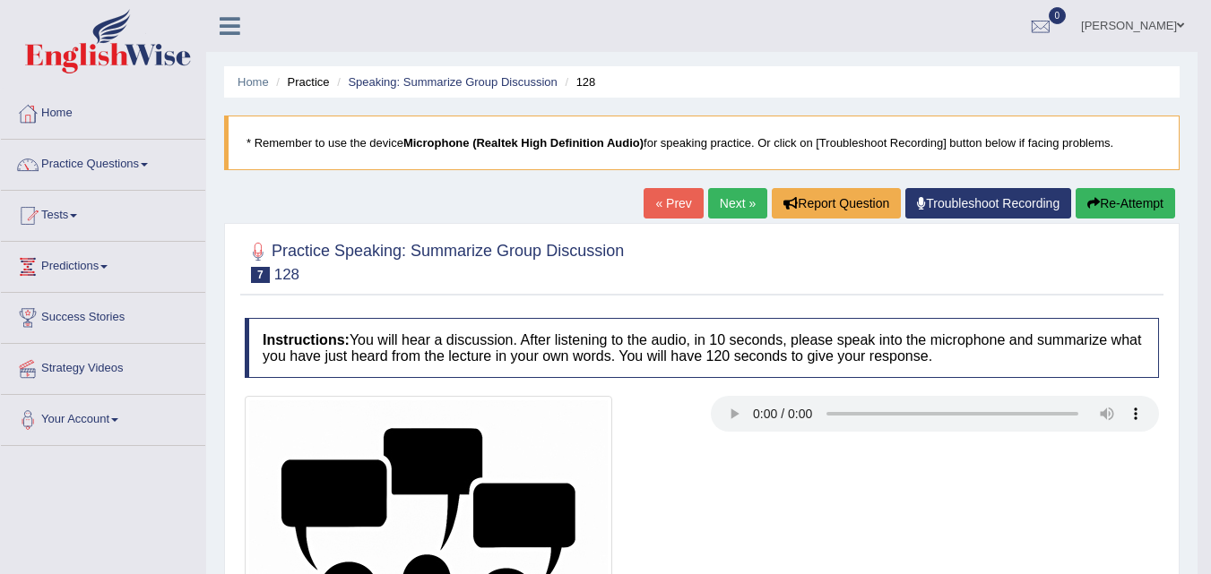
click at [735, 201] on link "Next »" at bounding box center [737, 203] width 59 height 30
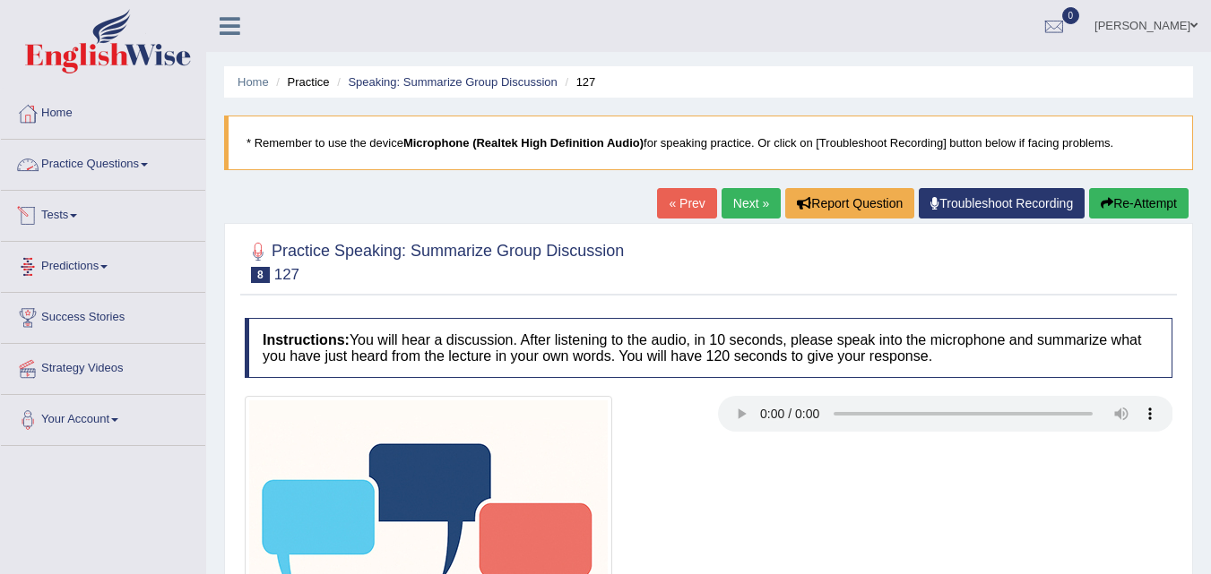
click at [141, 160] on link "Practice Questions" at bounding box center [103, 162] width 204 height 45
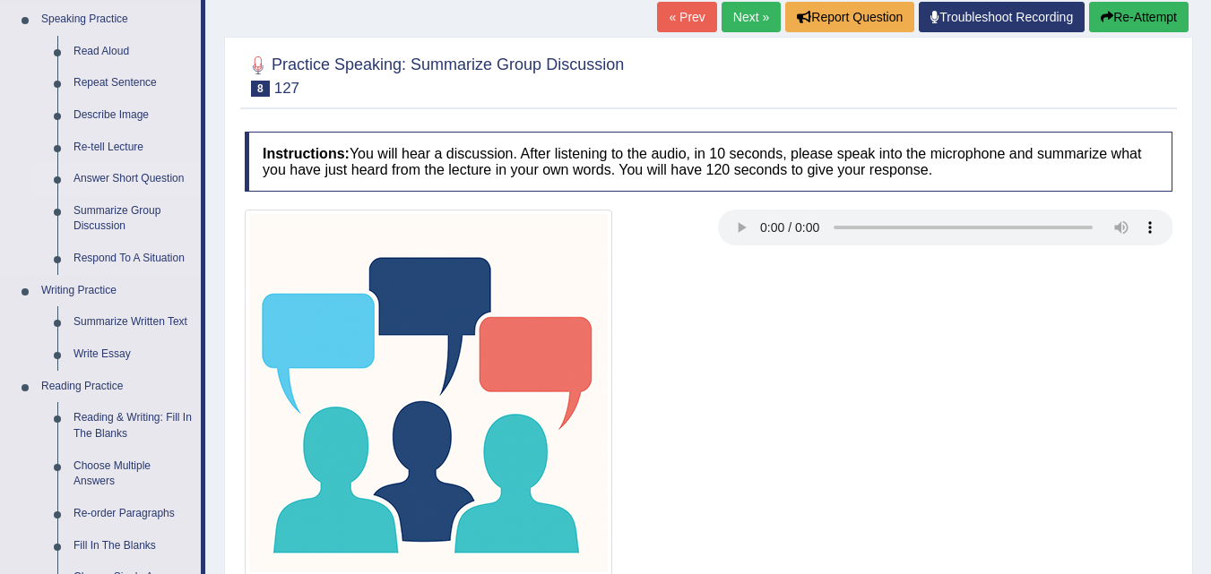
scroll to position [185, 0]
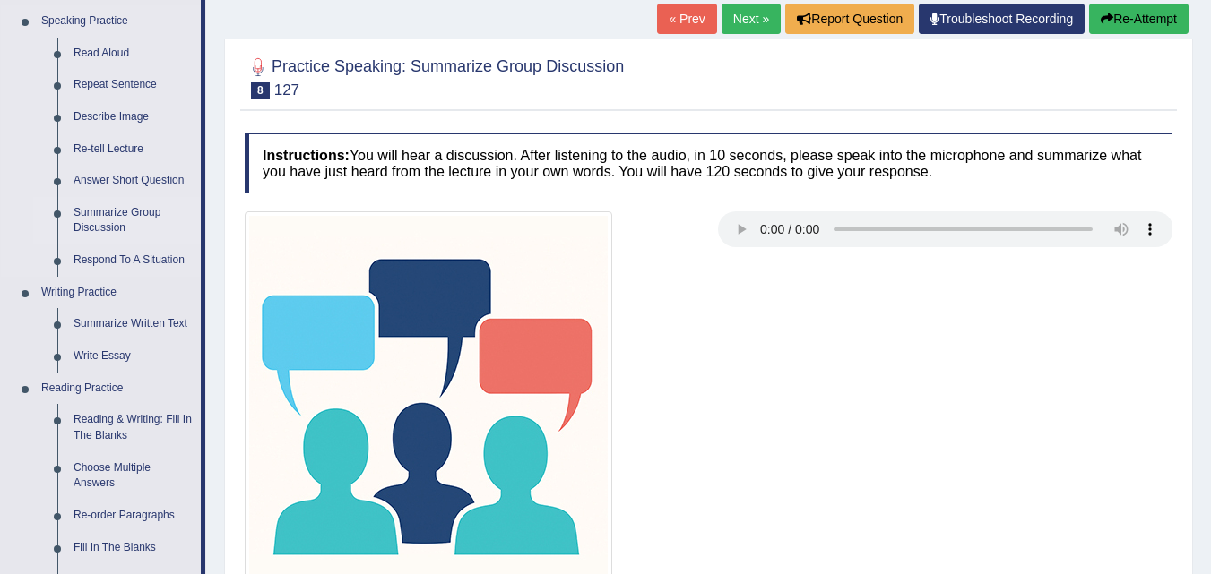
click at [95, 218] on link "Summarize Group Discussion" at bounding box center [132, 220] width 135 height 47
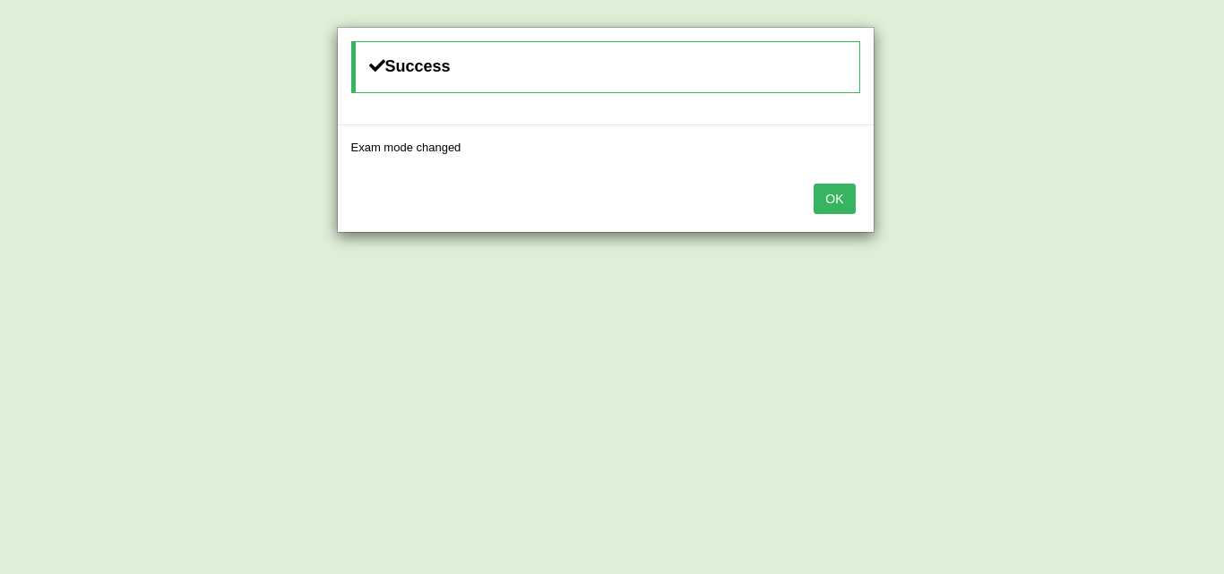
click at [841, 203] on button "OK" at bounding box center [834, 199] width 41 height 30
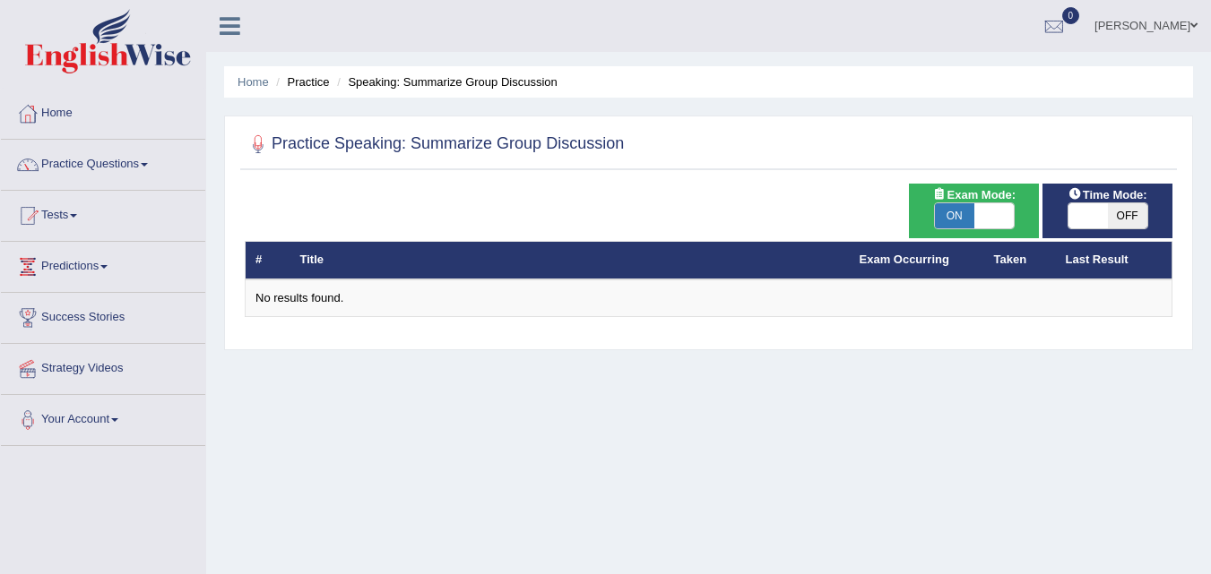
click at [1123, 214] on span "OFF" at bounding box center [1127, 215] width 39 height 25
checkbox input "true"
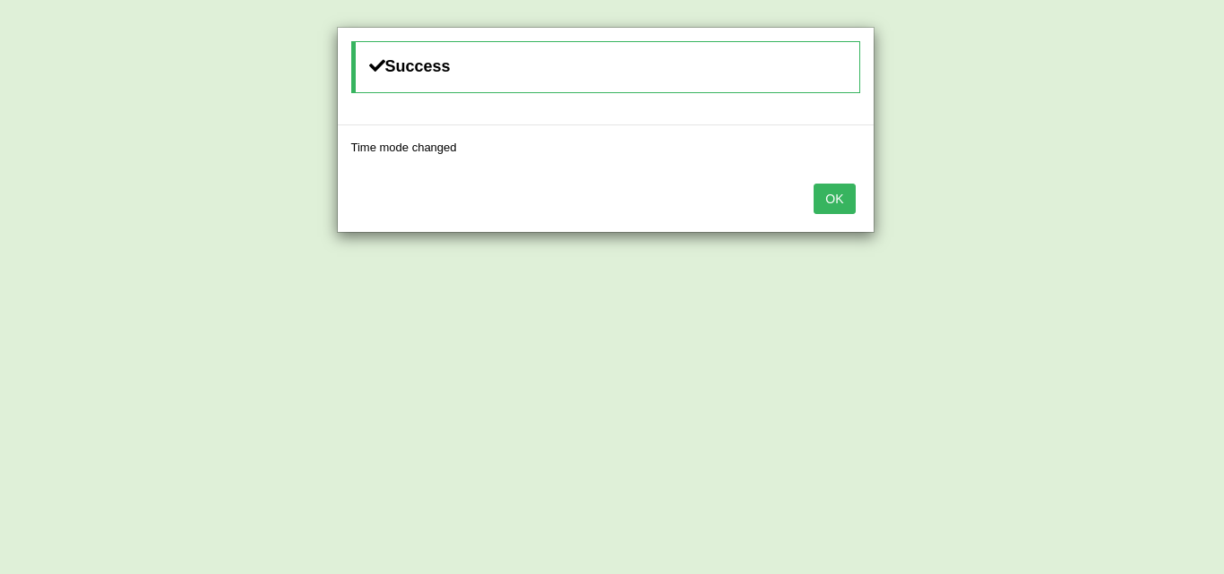
click at [825, 210] on button "OK" at bounding box center [834, 199] width 41 height 30
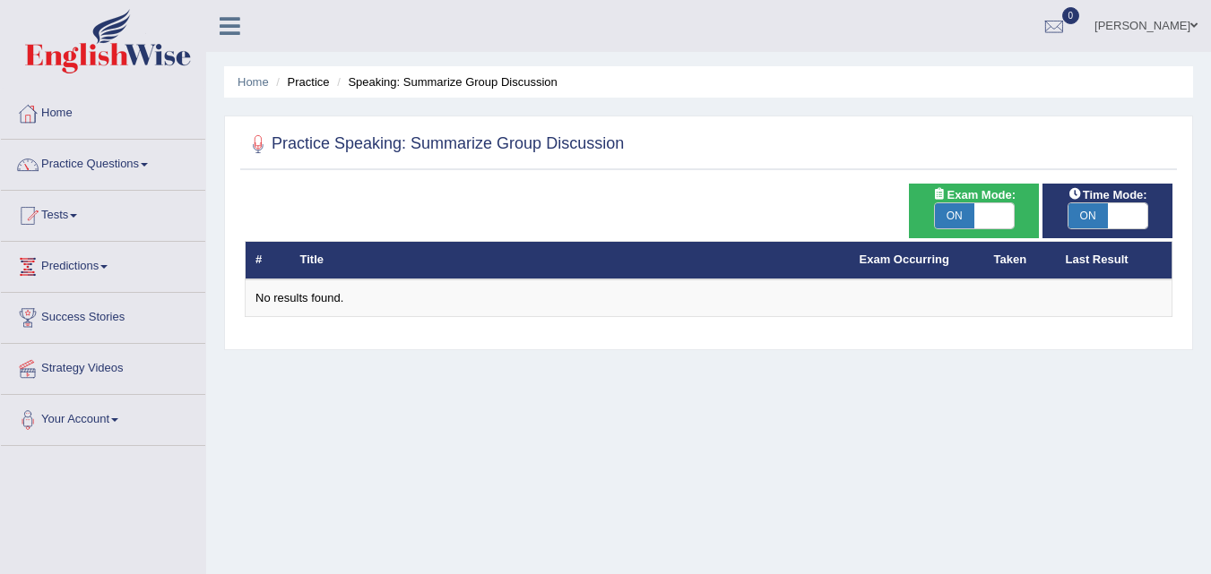
click at [953, 212] on span "ON" at bounding box center [954, 215] width 39 height 25
checkbox input "false"
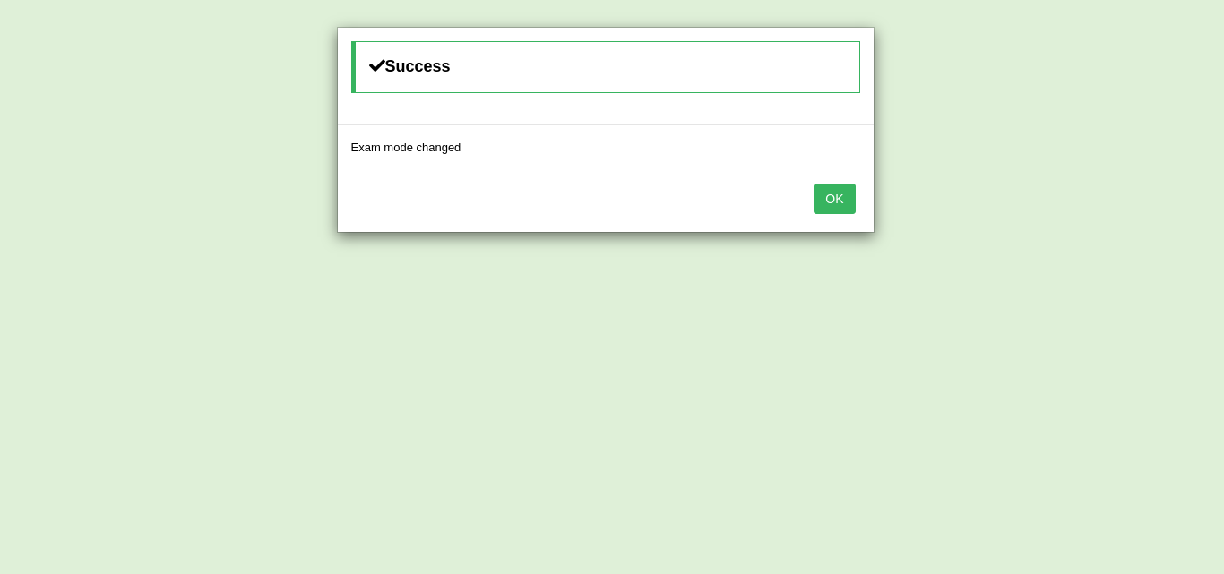
click at [835, 199] on button "OK" at bounding box center [834, 199] width 41 height 30
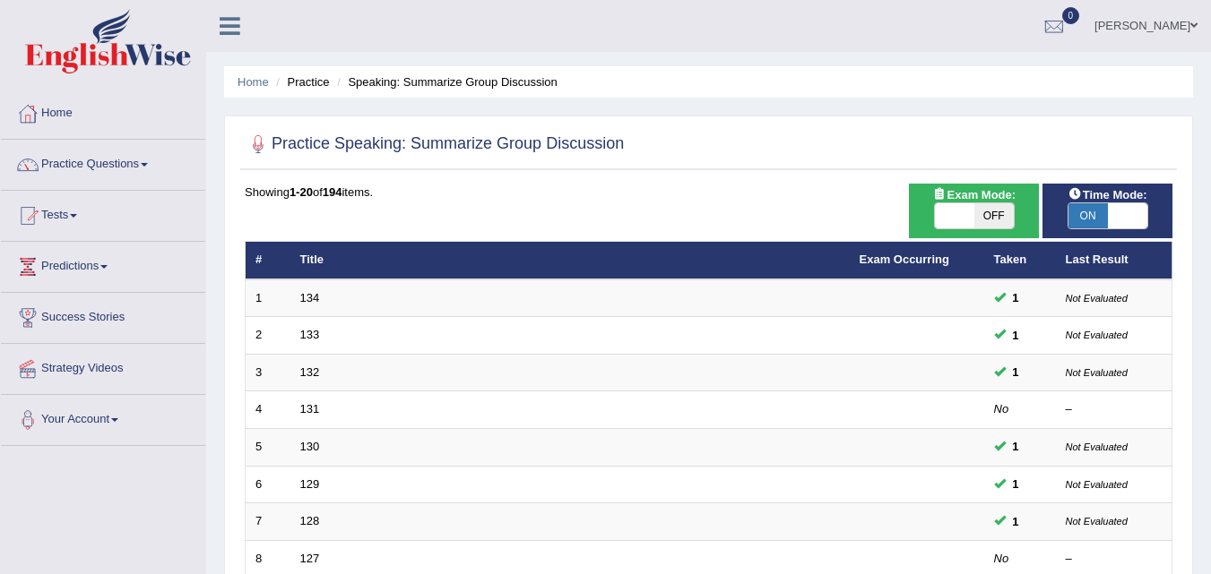
click at [1085, 211] on span "ON" at bounding box center [1087, 215] width 39 height 25
checkbox input "false"
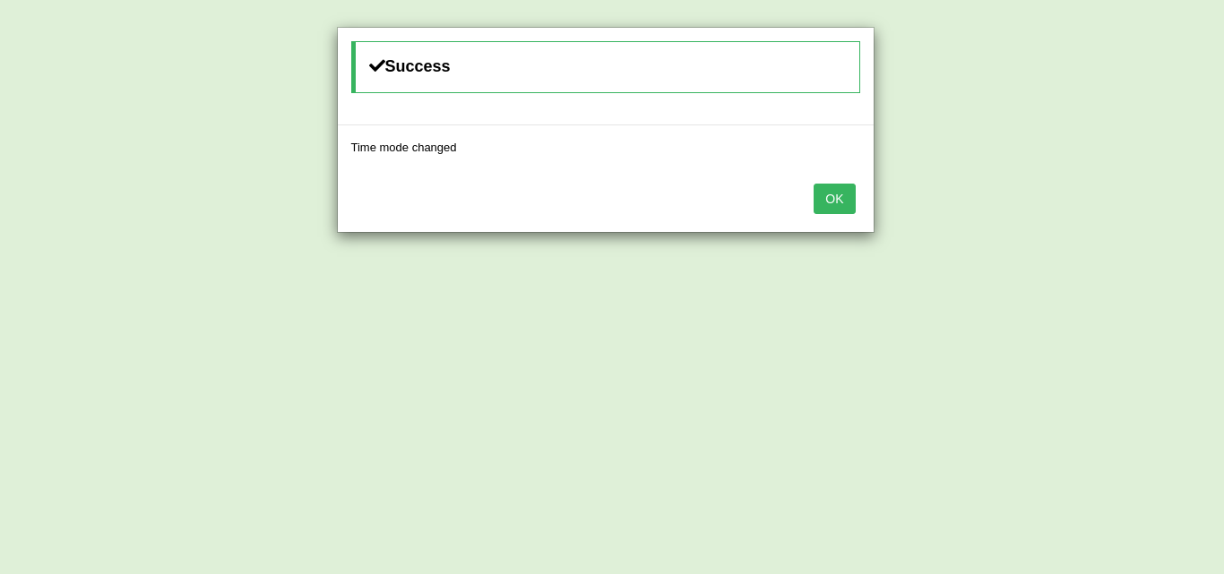
click at [839, 203] on button "OK" at bounding box center [834, 199] width 41 height 30
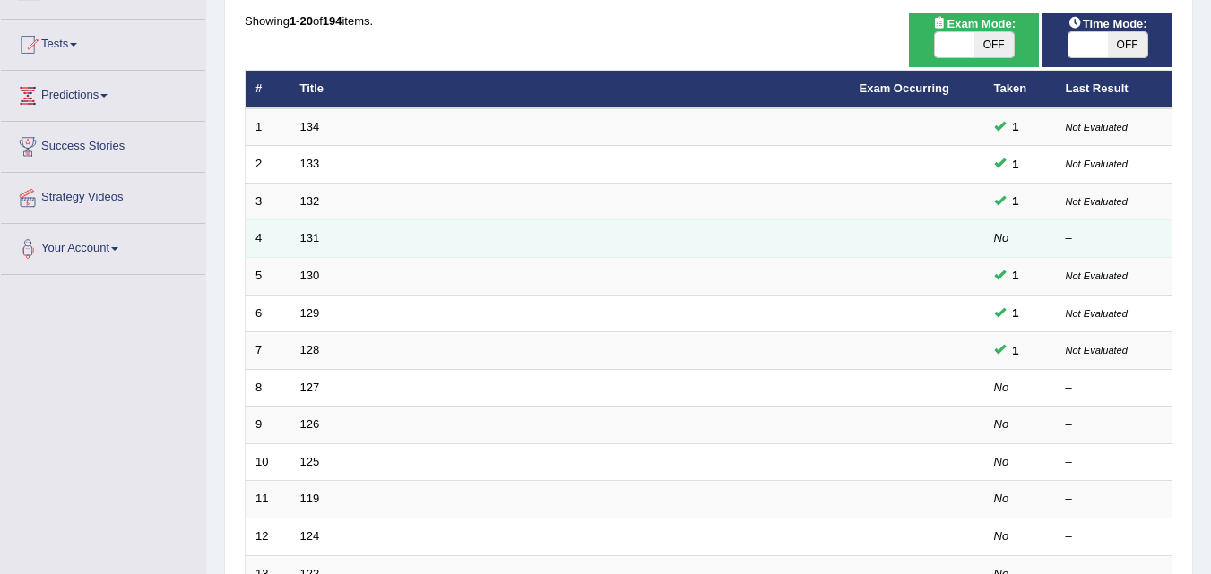
scroll to position [172, 0]
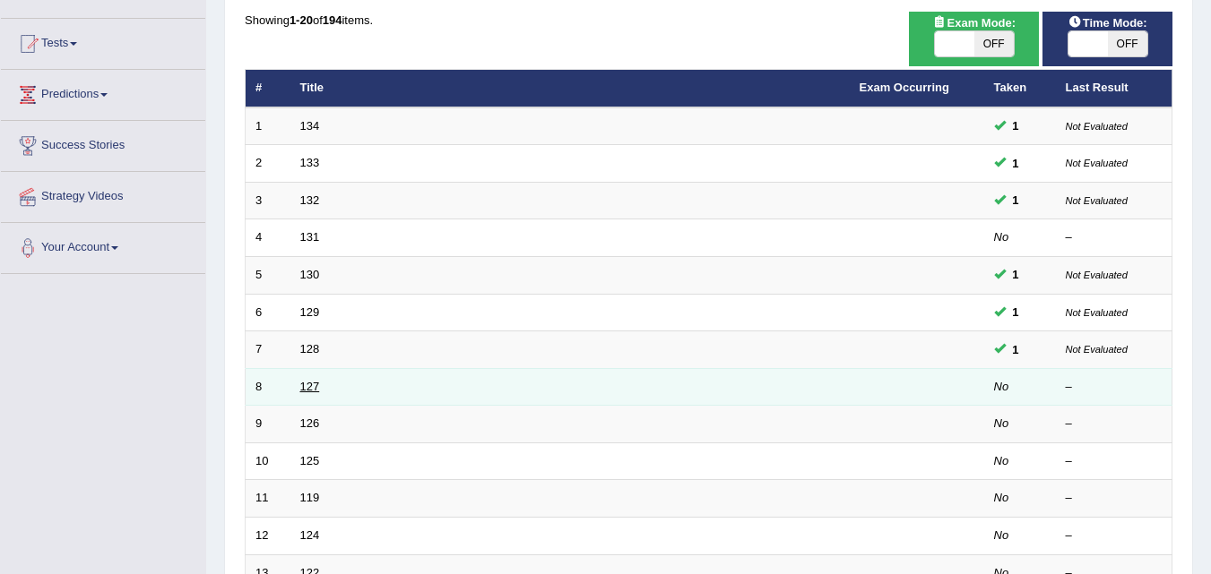
click at [306, 384] on link "127" at bounding box center [310, 386] width 20 height 13
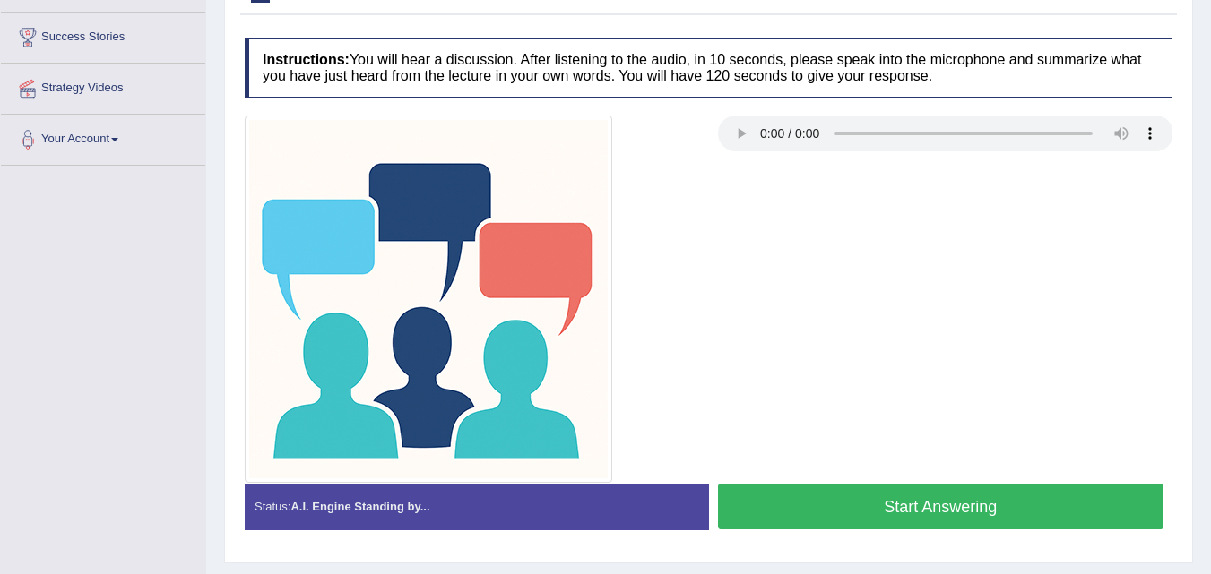
click at [815, 525] on button "Start Answering" at bounding box center [941, 507] width 446 height 46
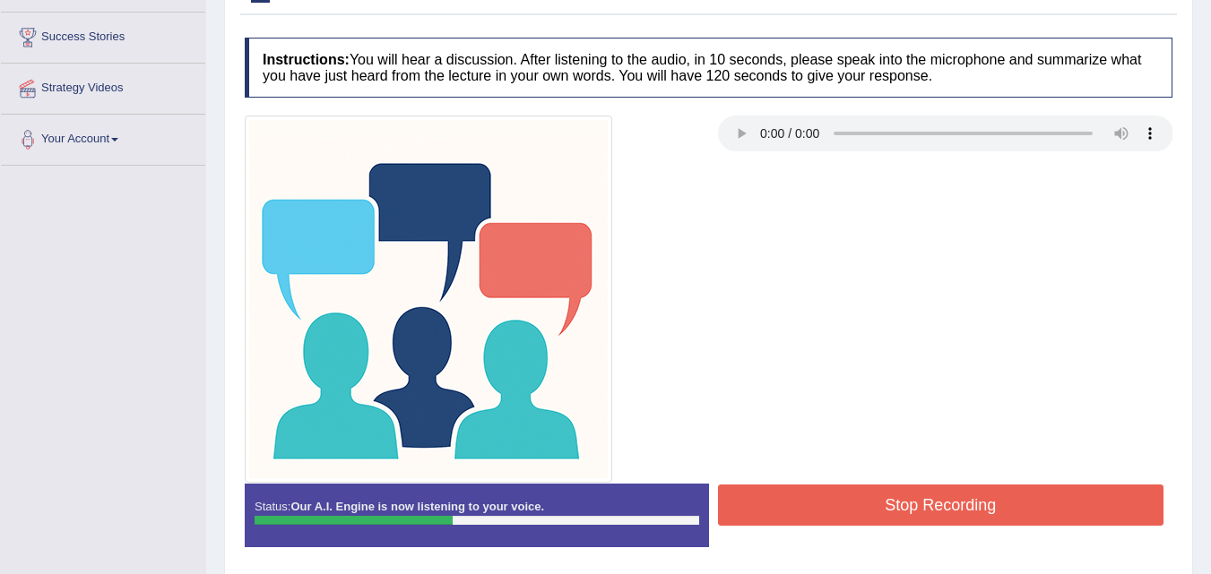
click at [825, 503] on button "Stop Recording" at bounding box center [941, 505] width 446 height 41
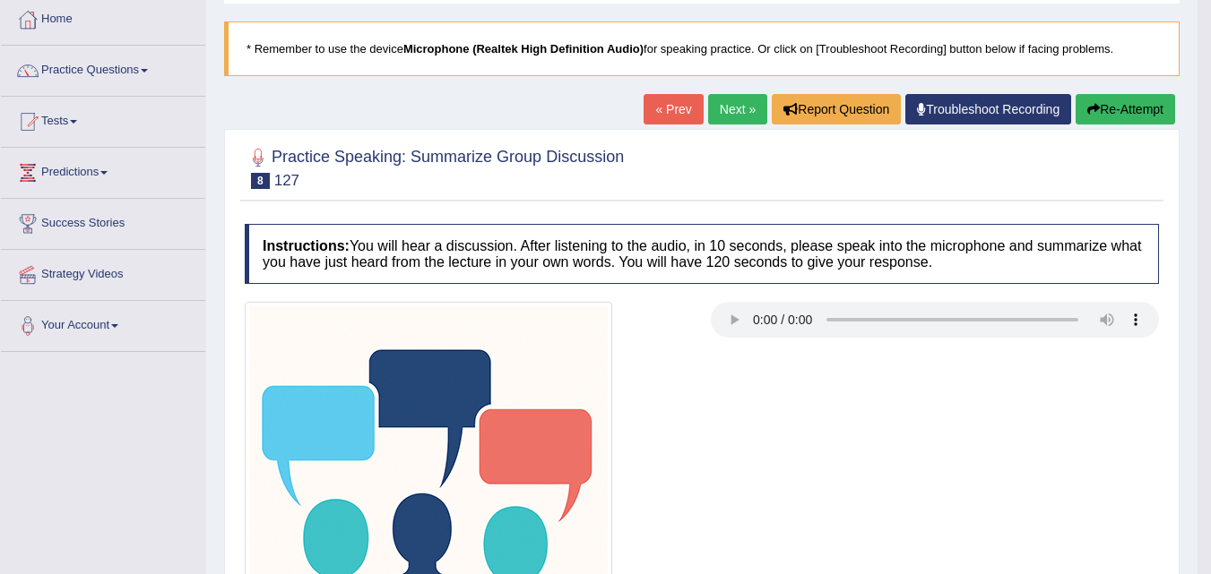
scroll to position [93, 0]
